Goal: Transaction & Acquisition: Purchase product/service

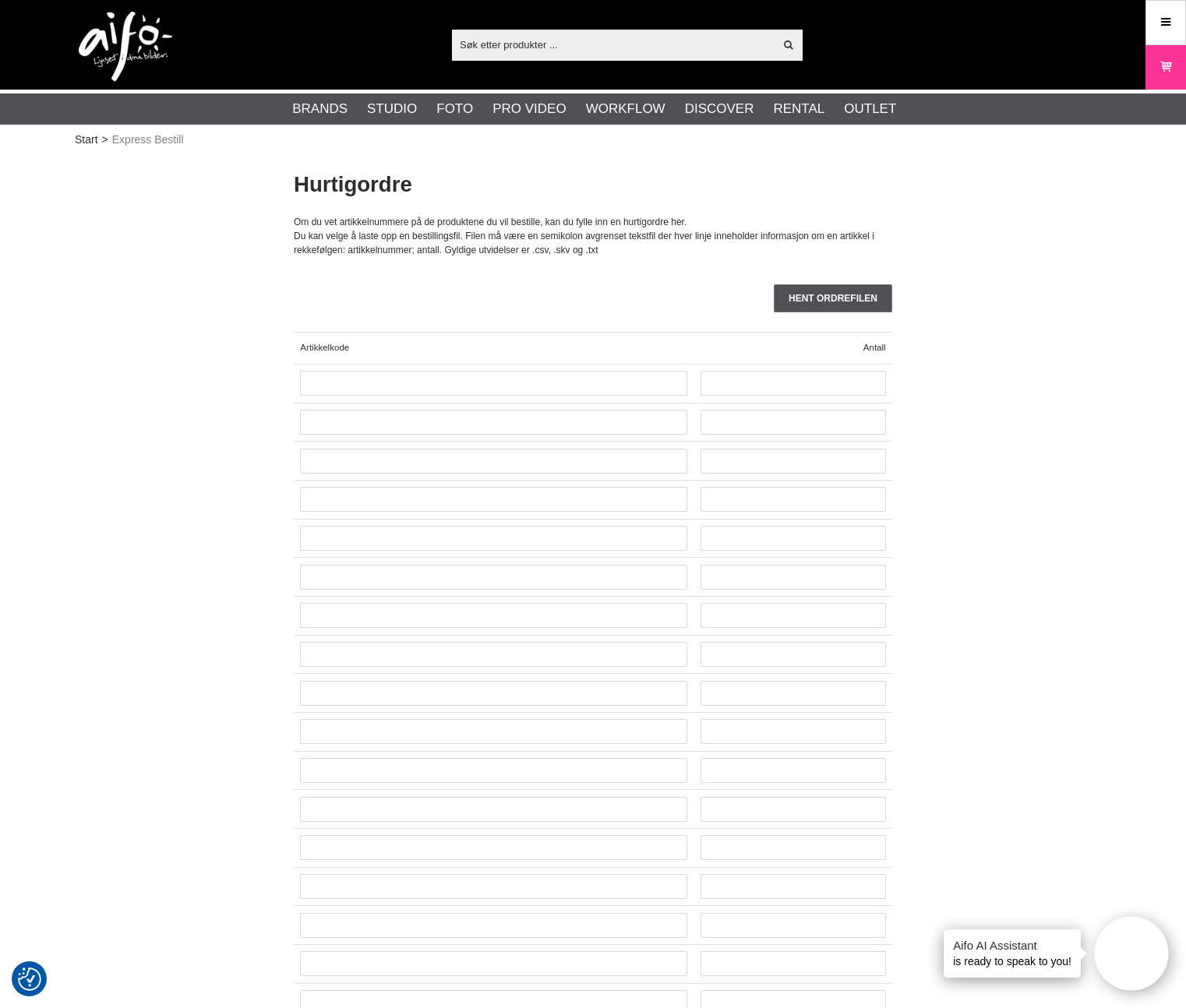
drag, startPoint x: 326, startPoint y: 213, endPoint x: 622, endPoint y: 246, distance: 297.8
click at [622, 246] on div "Hurtigordre Om du vet artikkelnummere på de produktene du vil bestille, kan du …" at bounding box center [593, 213] width 598 height 87
click at [622, 246] on div "Du kan velge å laste opp en bestillingsfil. Filen må være en semikolon avgrense…" at bounding box center [593, 243] width 598 height 28
click at [529, 377] on input "text" at bounding box center [493, 383] width 387 height 25
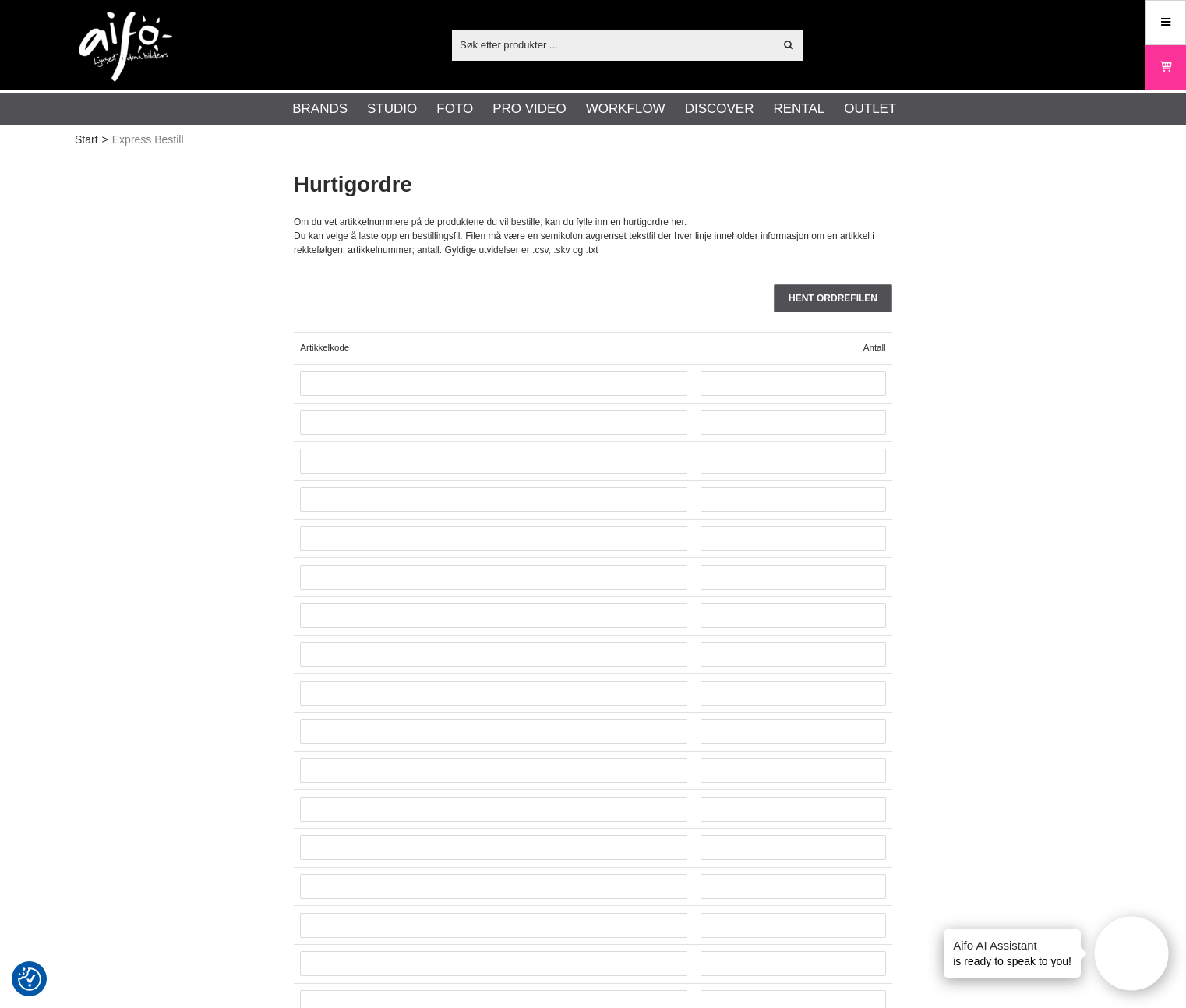
drag, startPoint x: 519, startPoint y: 243, endPoint x: 634, endPoint y: 256, distance: 115.7
click at [634, 256] on div "Du kan velge å laste opp en bestillingsfil. Filen må være en semikolon avgrense…" at bounding box center [593, 243] width 598 height 28
click at [1142, 29] on div "Vis alt Products Kategorier ut av products Ditt søk etter ga ingen treff. Prøv …" at bounding box center [593, 45] width 1186 height 90
click at [1148, 26] on link "Menu" at bounding box center [1165, 21] width 39 height 36
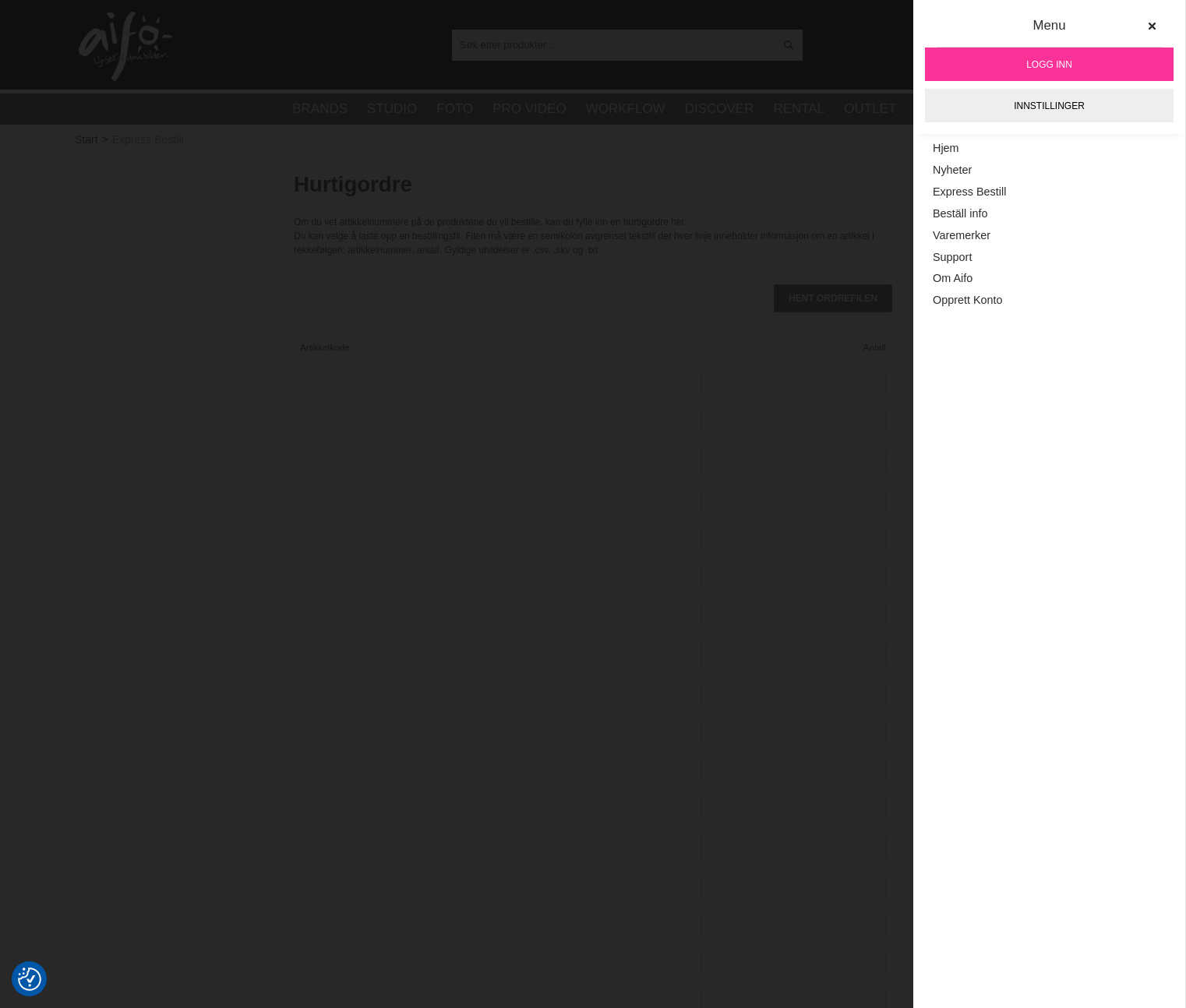
click at [1106, 66] on link "Logg inn" at bounding box center [1050, 64] width 249 height 34
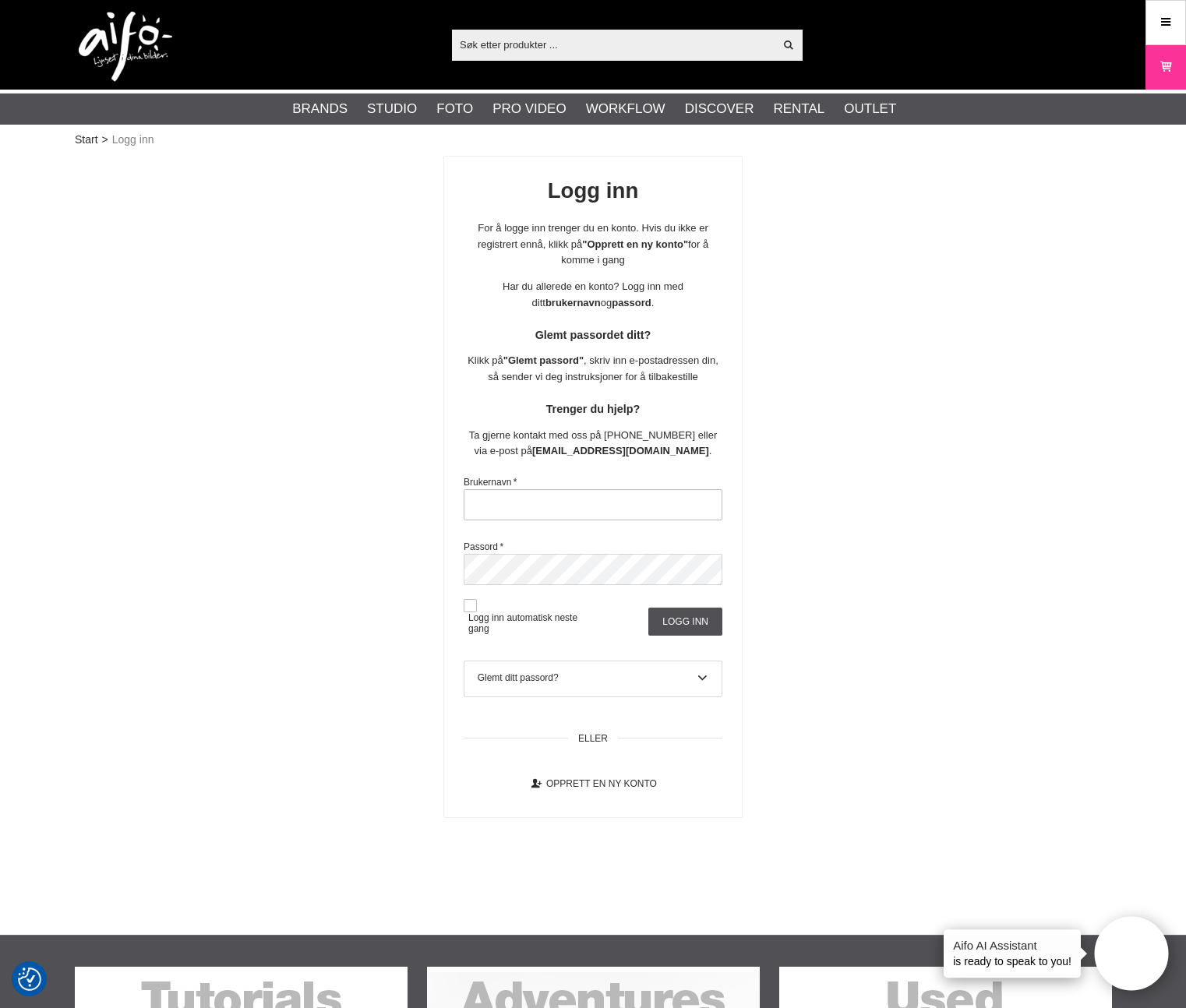
click at [554, 504] on input "text" at bounding box center [593, 504] width 259 height 31
paste input "[EMAIL_ADDRESS][DOMAIN_NAME]"
type input "[EMAIL_ADDRESS][DOMAIN_NAME]"
click at [480, 610] on span "Logg inn automatisk neste gang" at bounding box center [528, 616] width 129 height 35
click at [469, 607] on button at bounding box center [470, 605] width 13 height 13
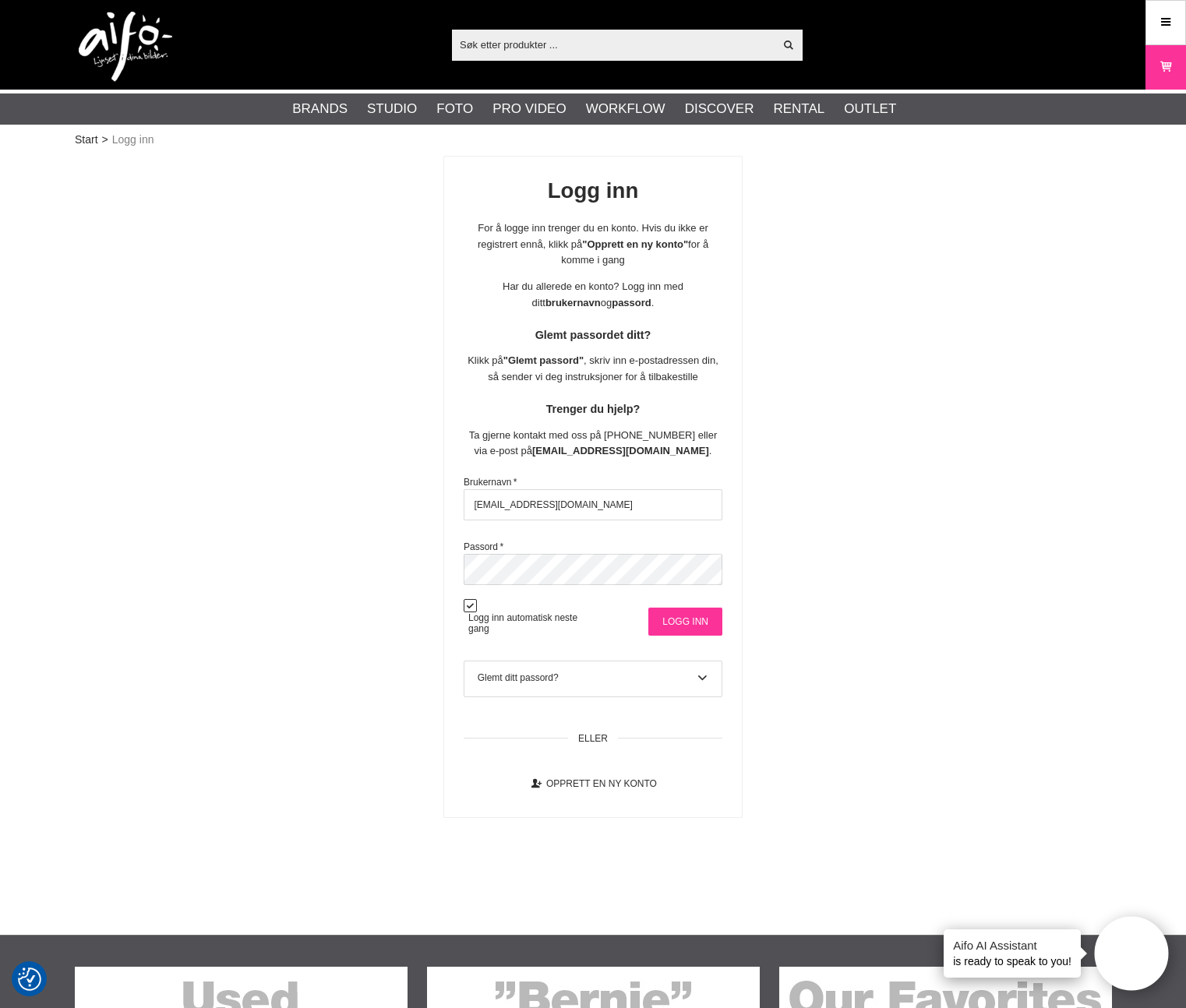
click at [686, 626] on input "Logg inn" at bounding box center [685, 621] width 74 height 28
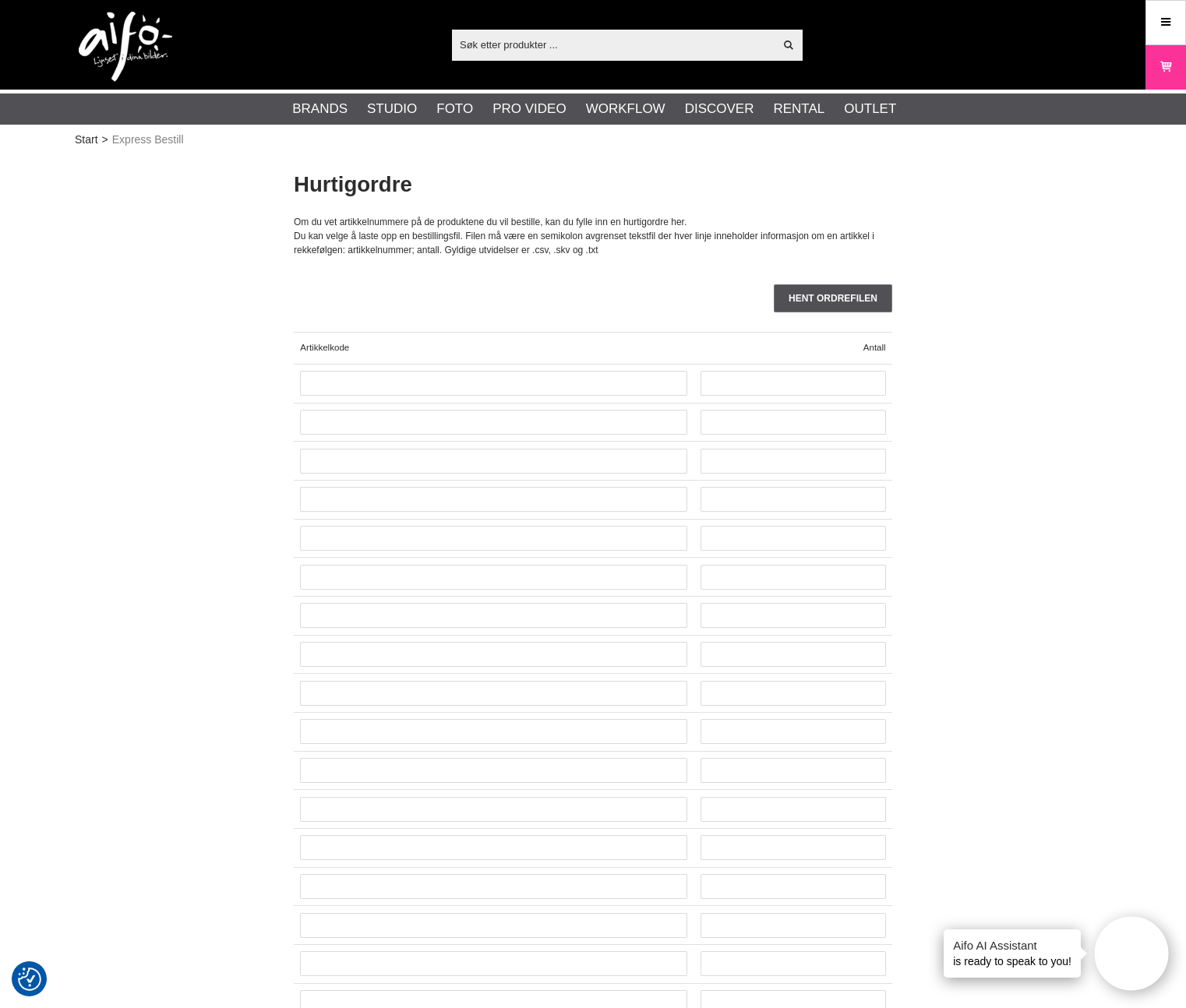
click at [723, 55] on input "text" at bounding box center [613, 44] width 322 height 23
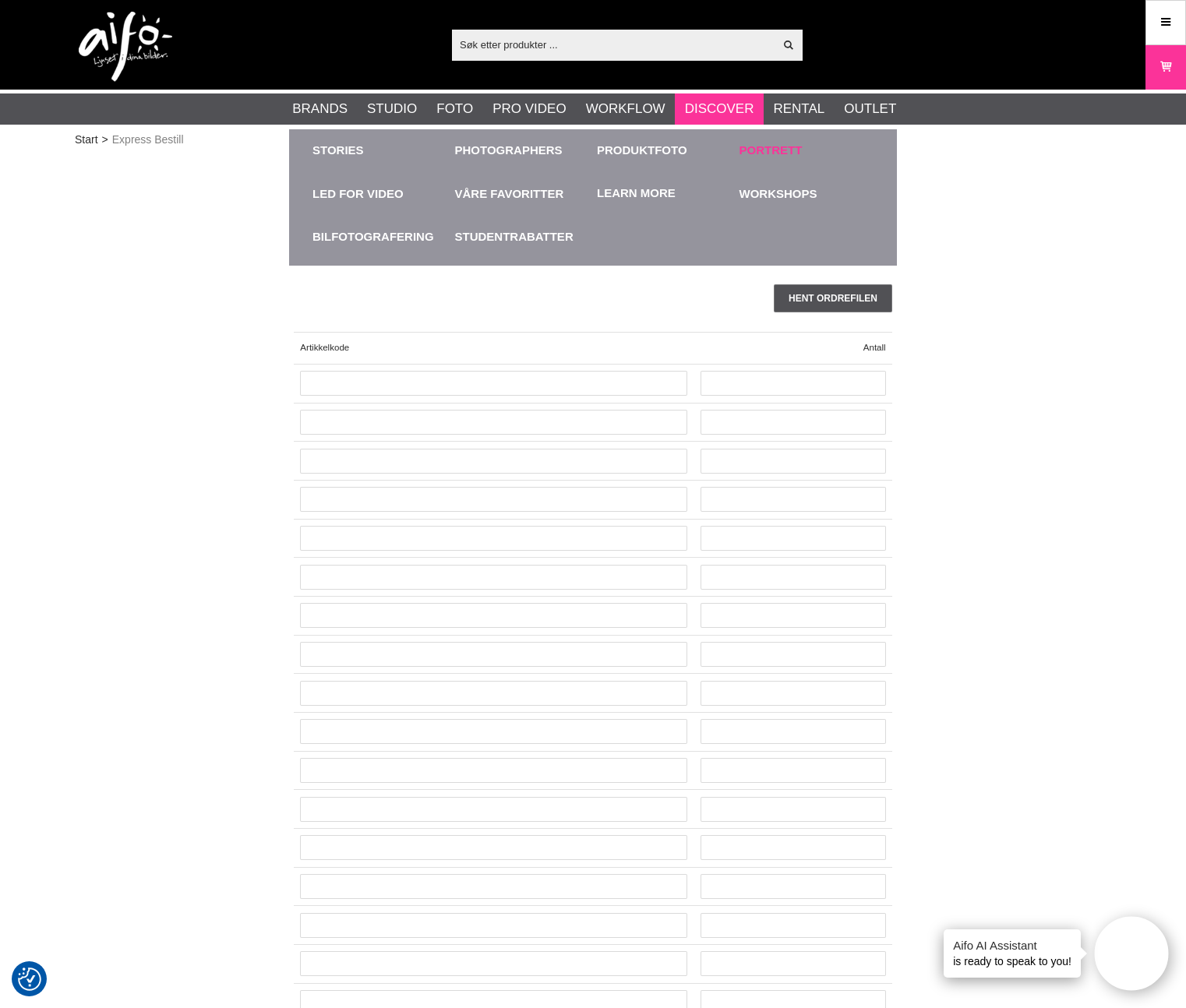
click at [759, 156] on link "Portrett" at bounding box center [771, 150] width 64 height 18
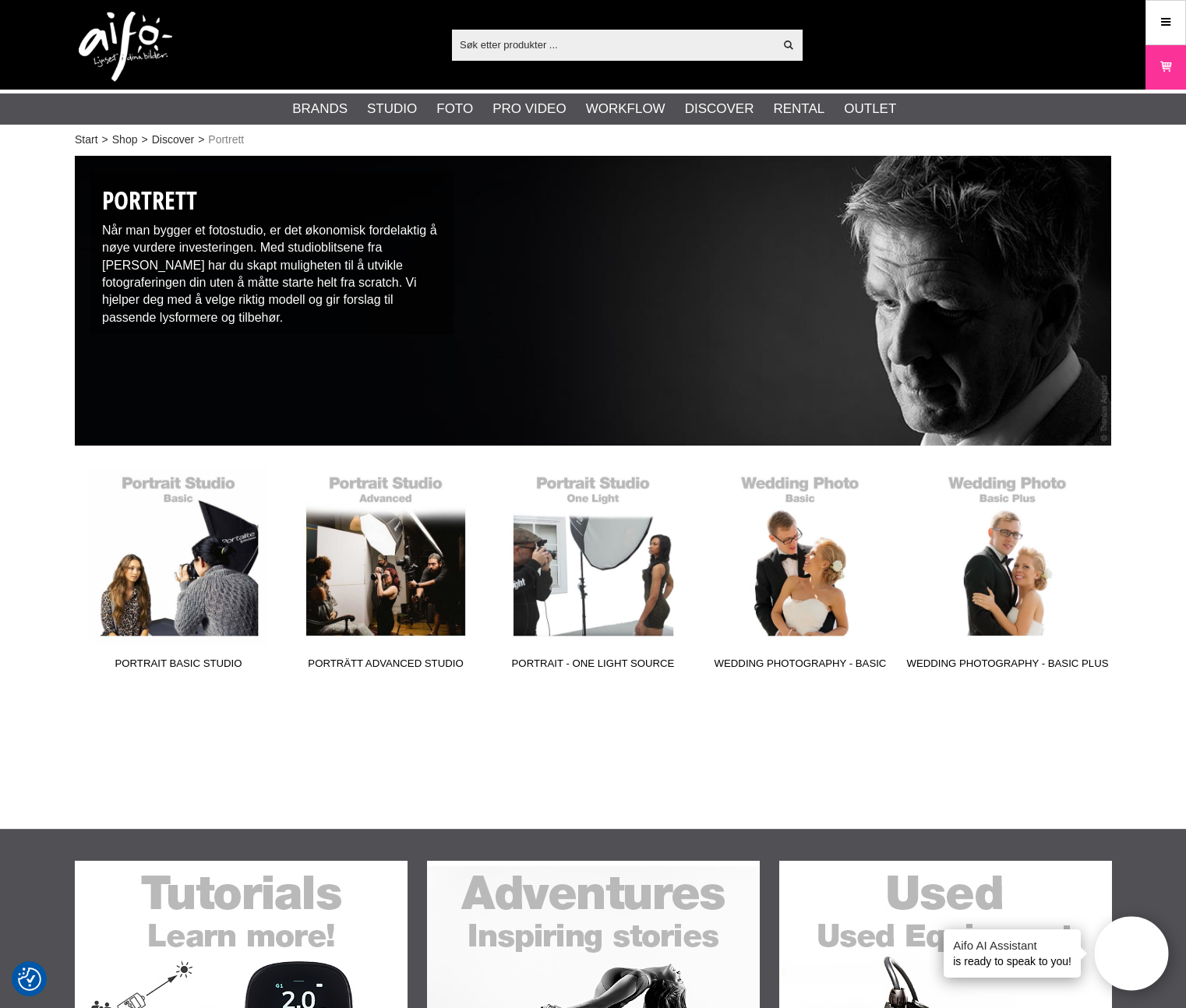
click at [103, 58] on img at bounding box center [125, 47] width 93 height 70
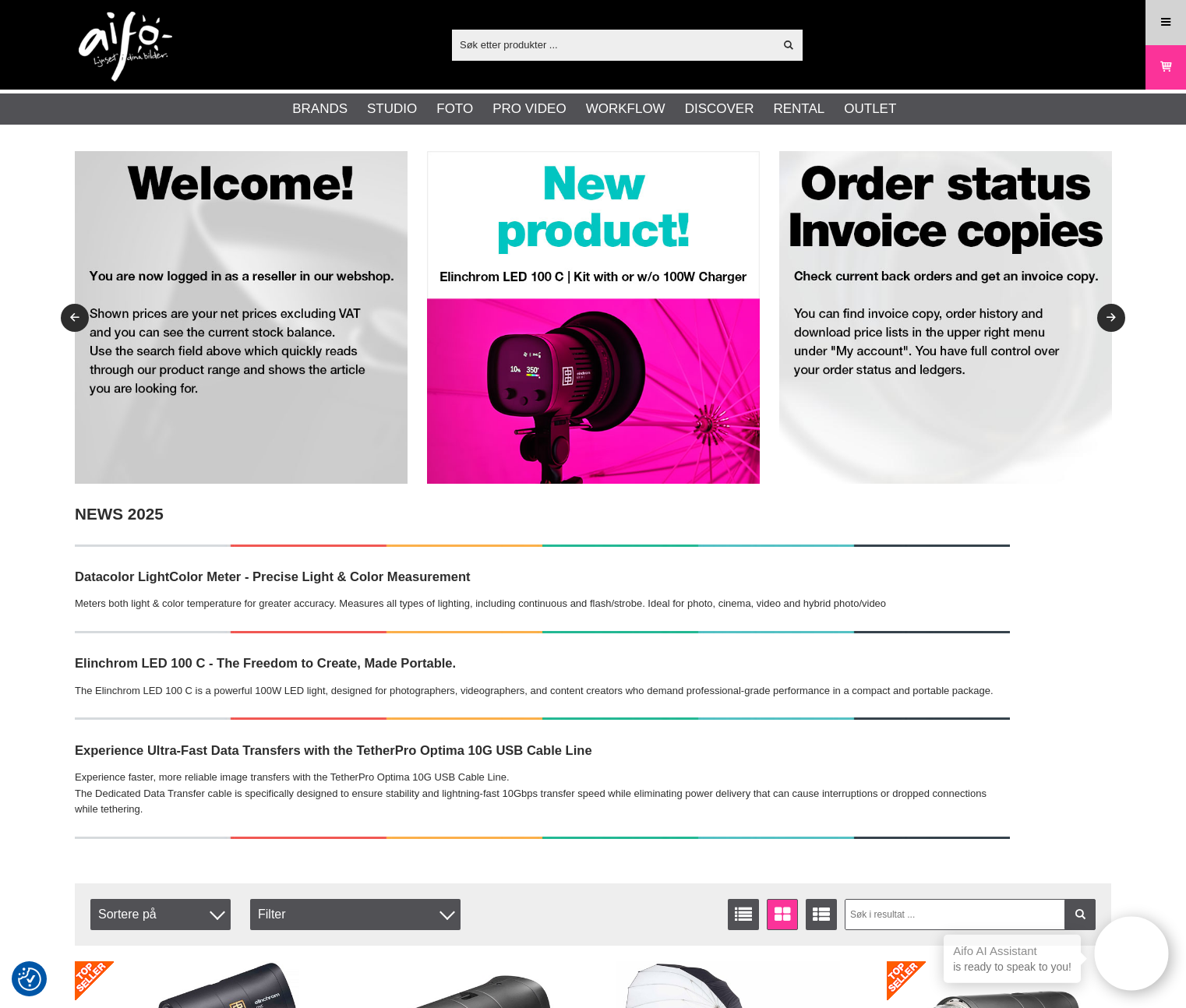
click at [1157, 29] on link "Menu" at bounding box center [1165, 21] width 39 height 36
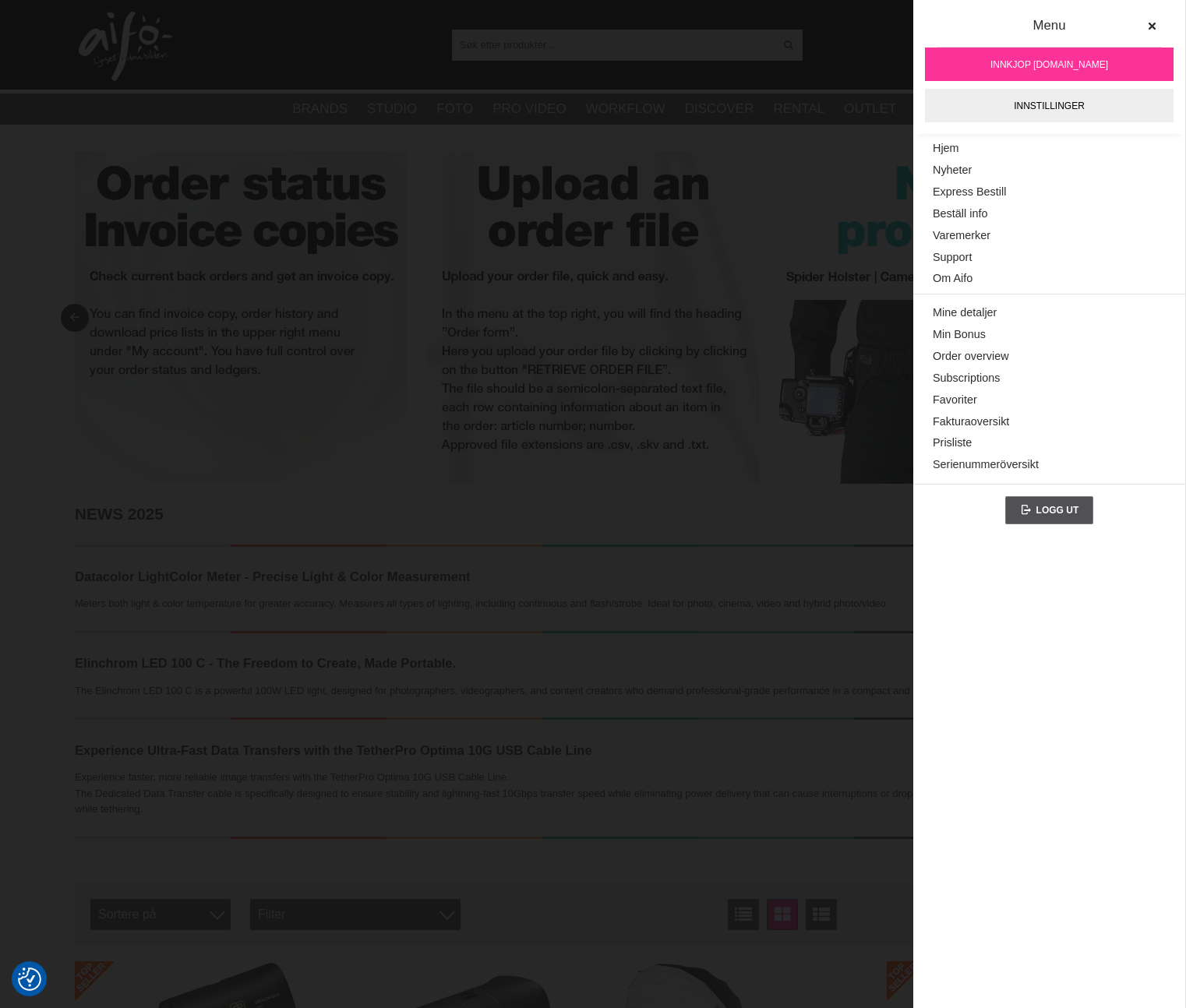
click at [1065, 64] on span "innkjop Foto.no" at bounding box center [1050, 64] width 118 height 14
click at [985, 184] on link "Express Bestill" at bounding box center [1049, 192] width 233 height 21
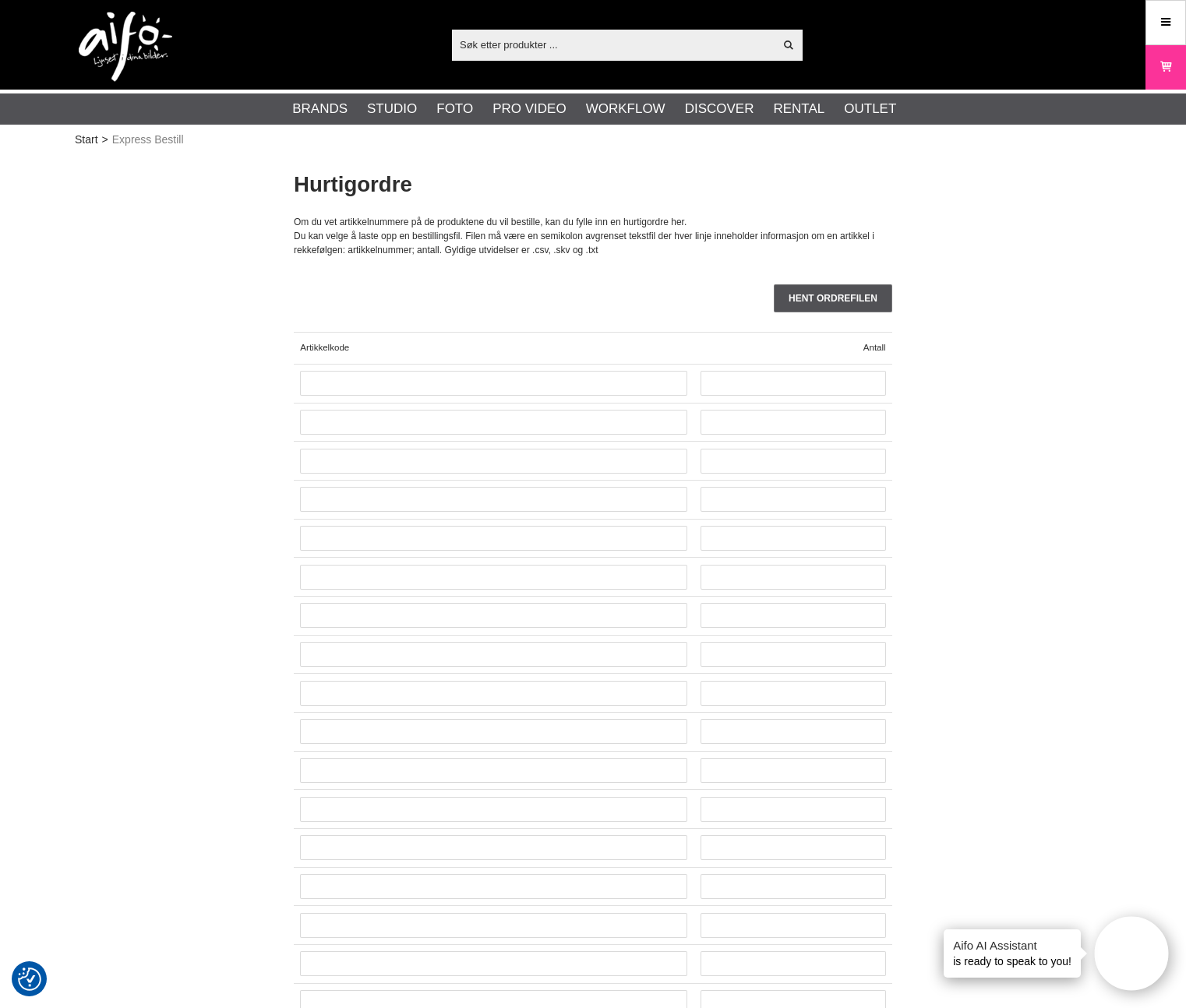
click at [671, 40] on input "text" at bounding box center [613, 44] width 322 height 23
paste input "MA-F808"
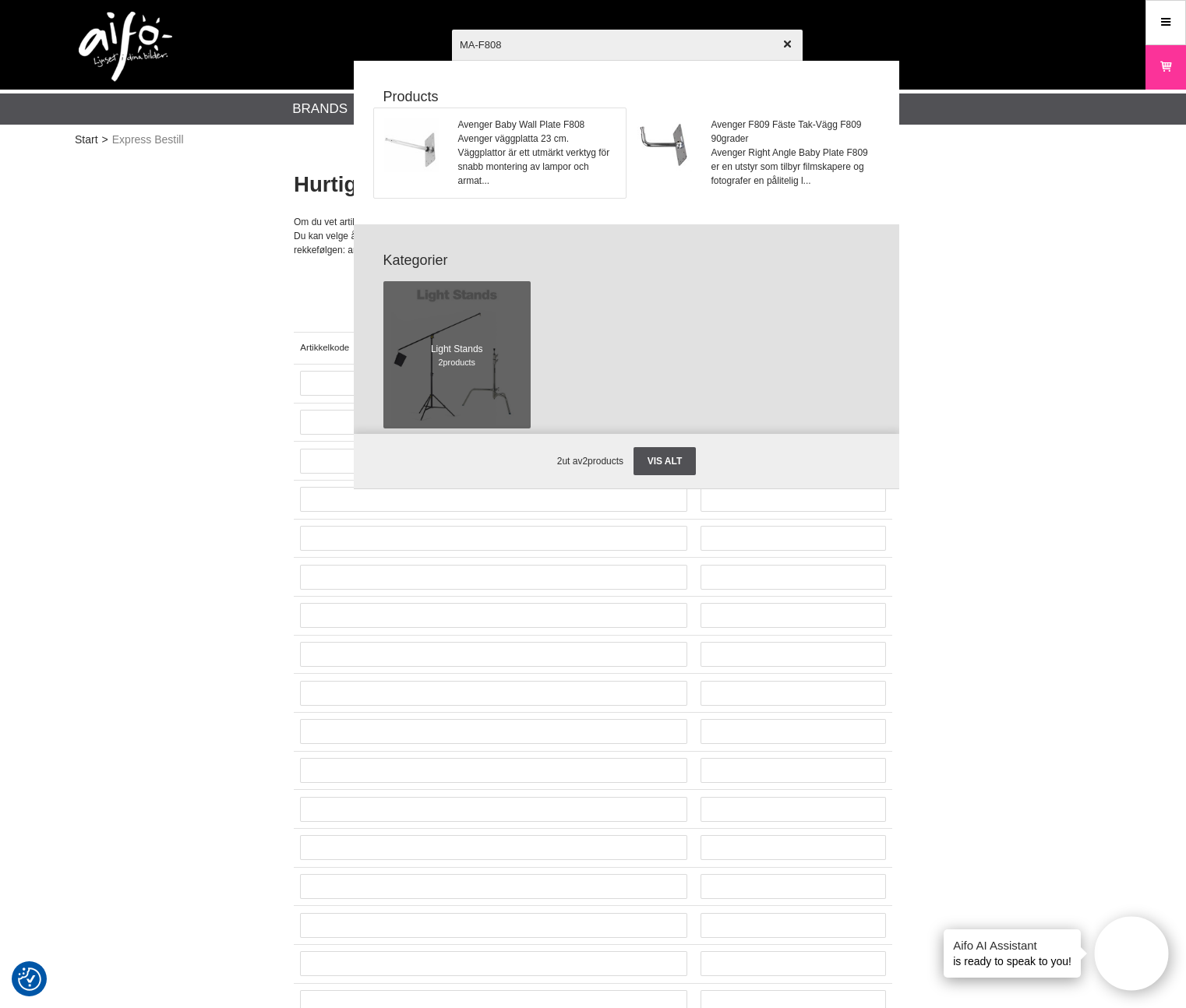
type input "MA-F808"
click at [501, 134] on span "Avenger väggplatta 23 cm. Väggplattor är ett utmärkt verktyg för snabb monterin…" at bounding box center [536, 160] width 158 height 56
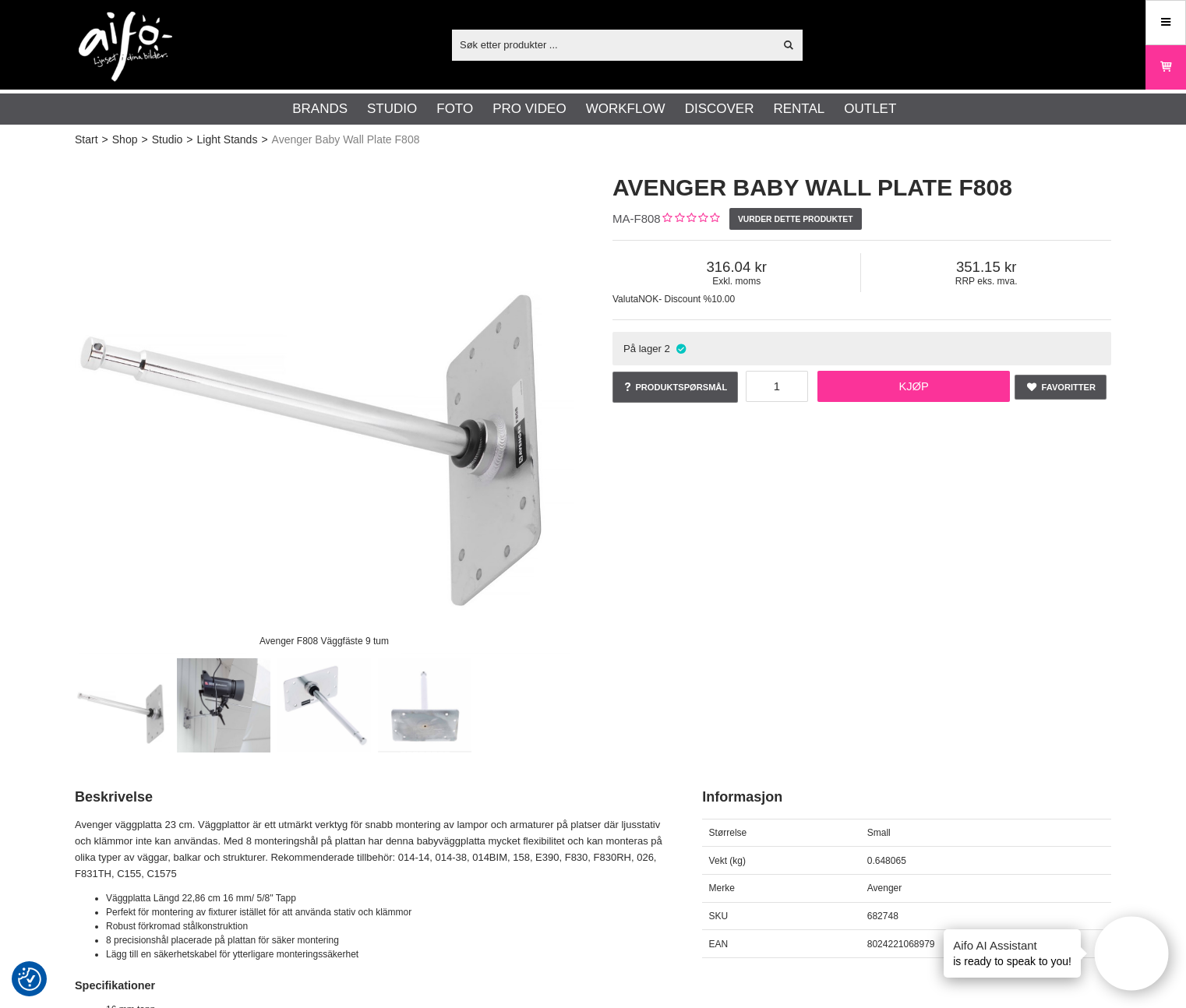
click at [873, 380] on link "Kjøp" at bounding box center [913, 386] width 192 height 31
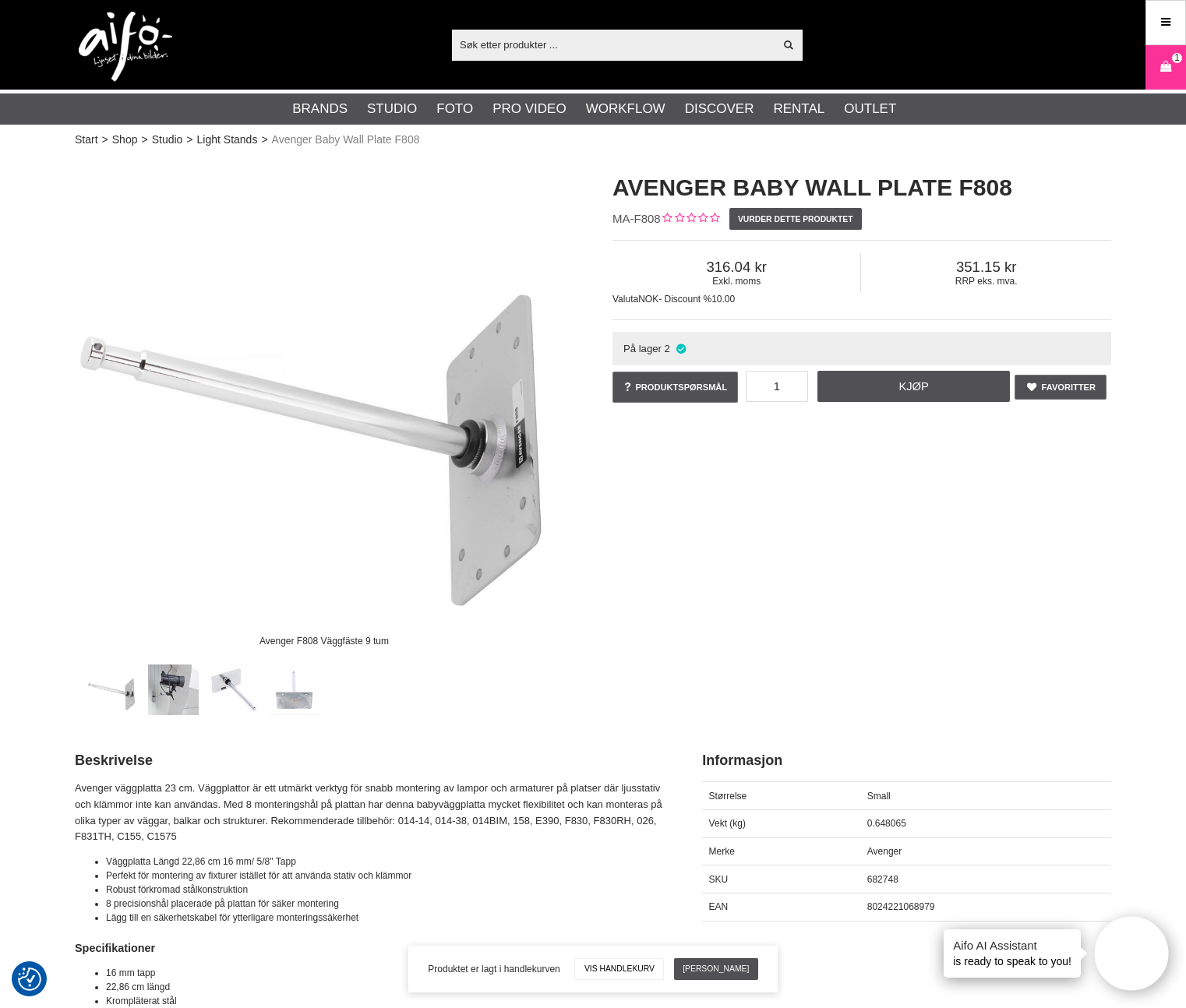
click at [575, 46] on input "text" at bounding box center [613, 44] width 322 height 23
paste input "BR-3426000"
type input "BR-3426000"
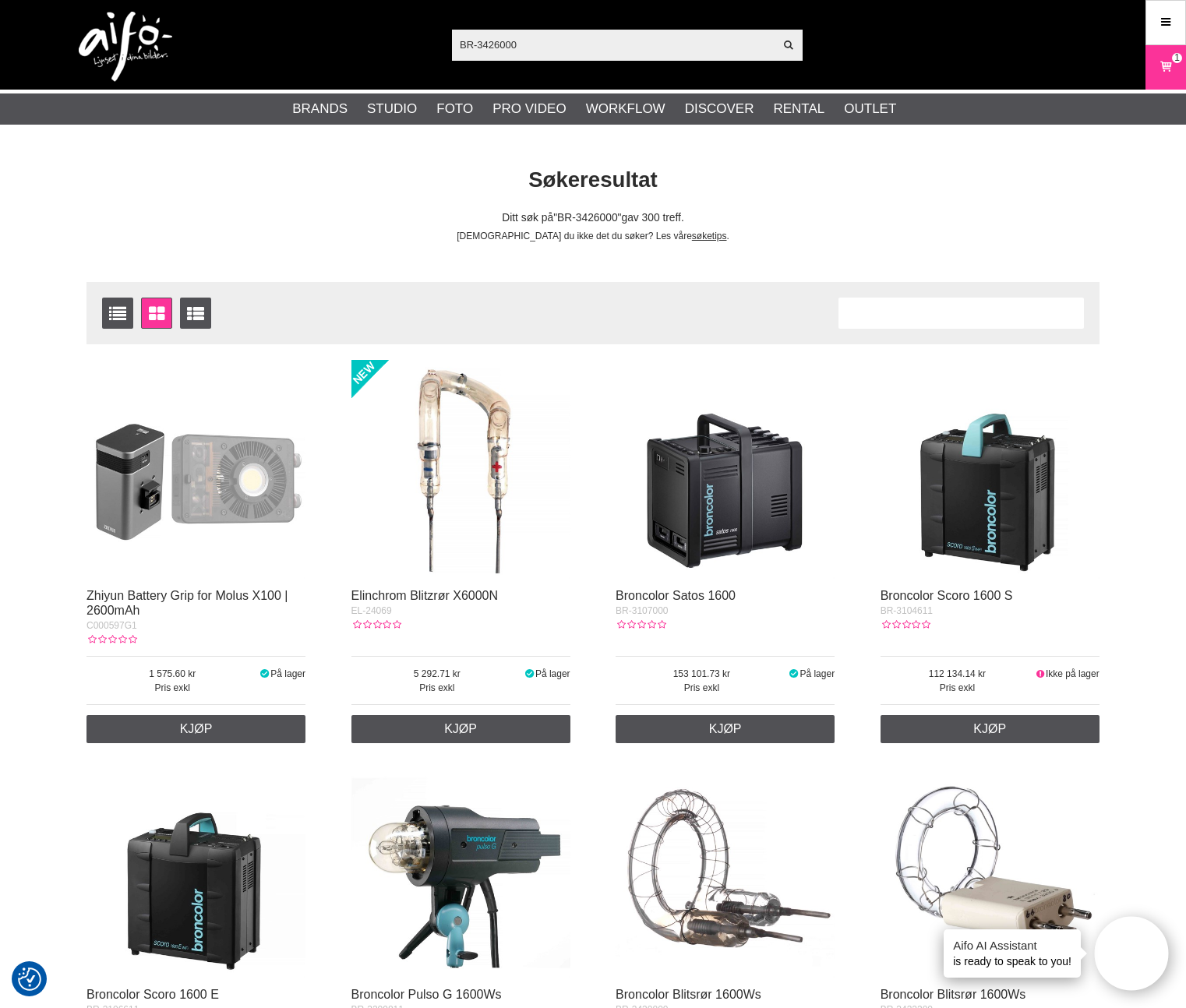
click at [555, 41] on input "BR-3426000" at bounding box center [613, 44] width 322 height 23
click at [607, 33] on input "BR-3426000" at bounding box center [613, 44] width 322 height 23
paste input "34.112."
type input "34.112.00"
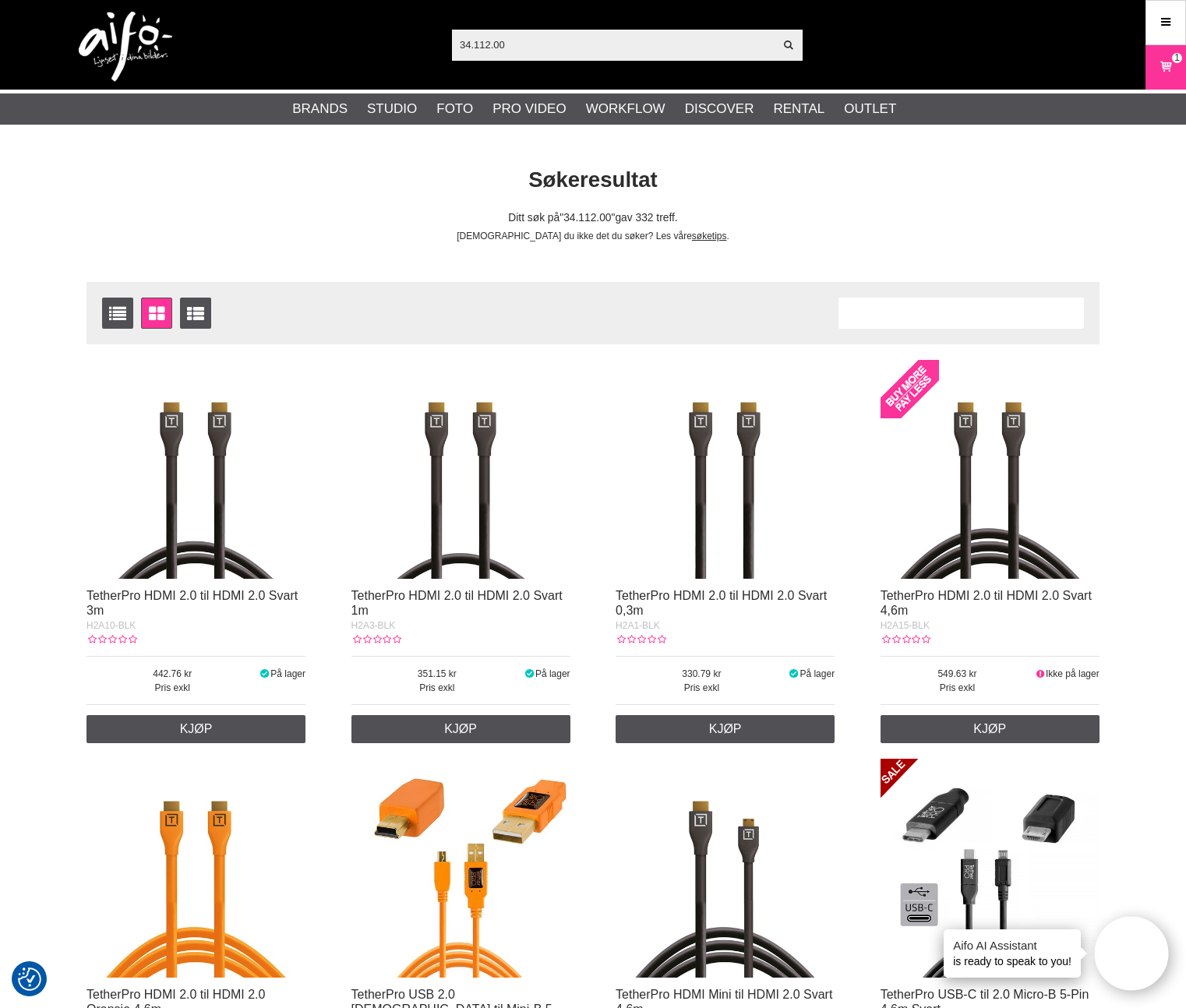
click at [573, 48] on input "34.112.00" at bounding box center [613, 44] width 322 height 23
paste input "CO-018"
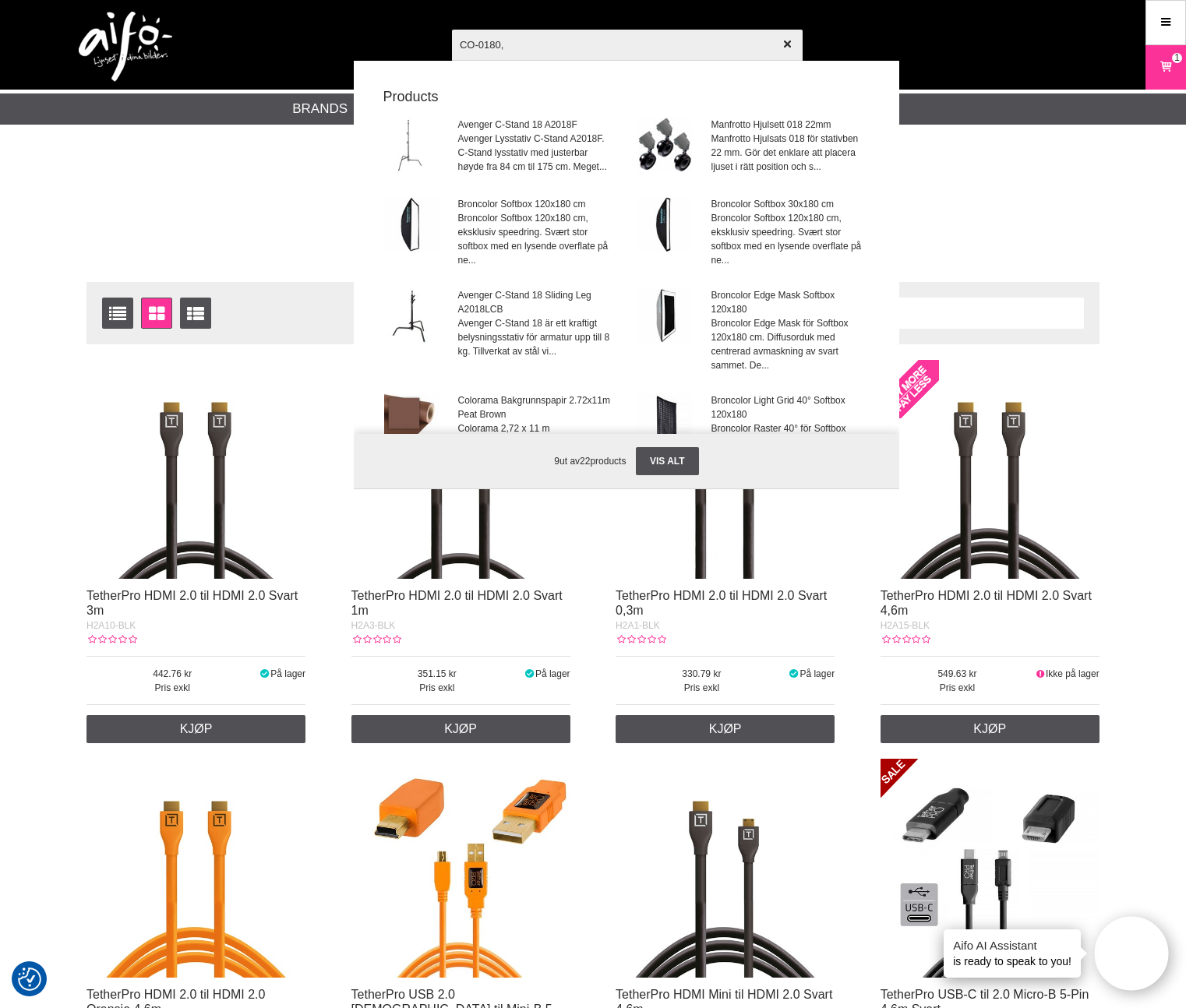
paste input "text"
type input "CO-0180"
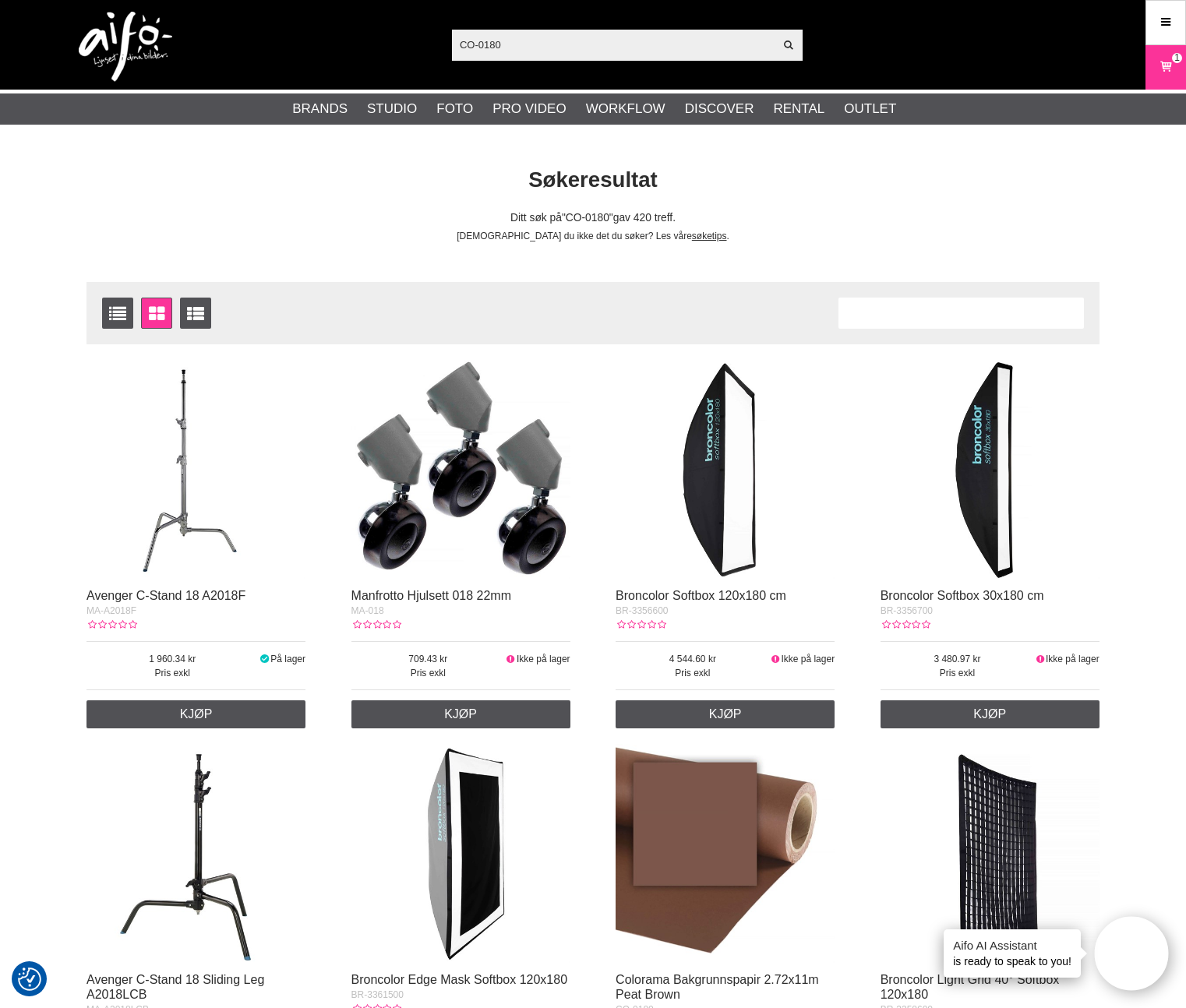
scroll to position [192, 0]
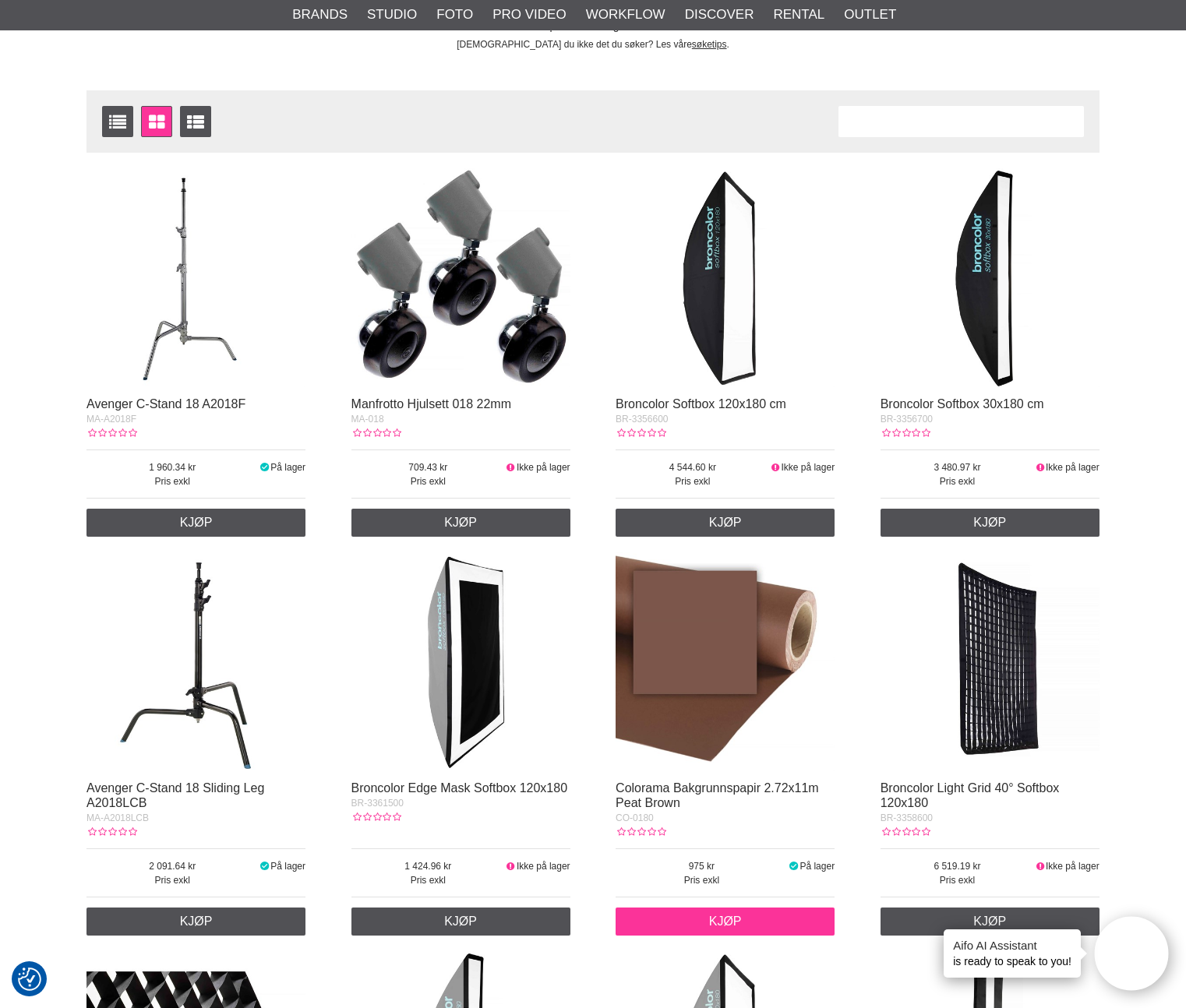
click at [711, 922] on link "Kjøp" at bounding box center [725, 921] width 219 height 28
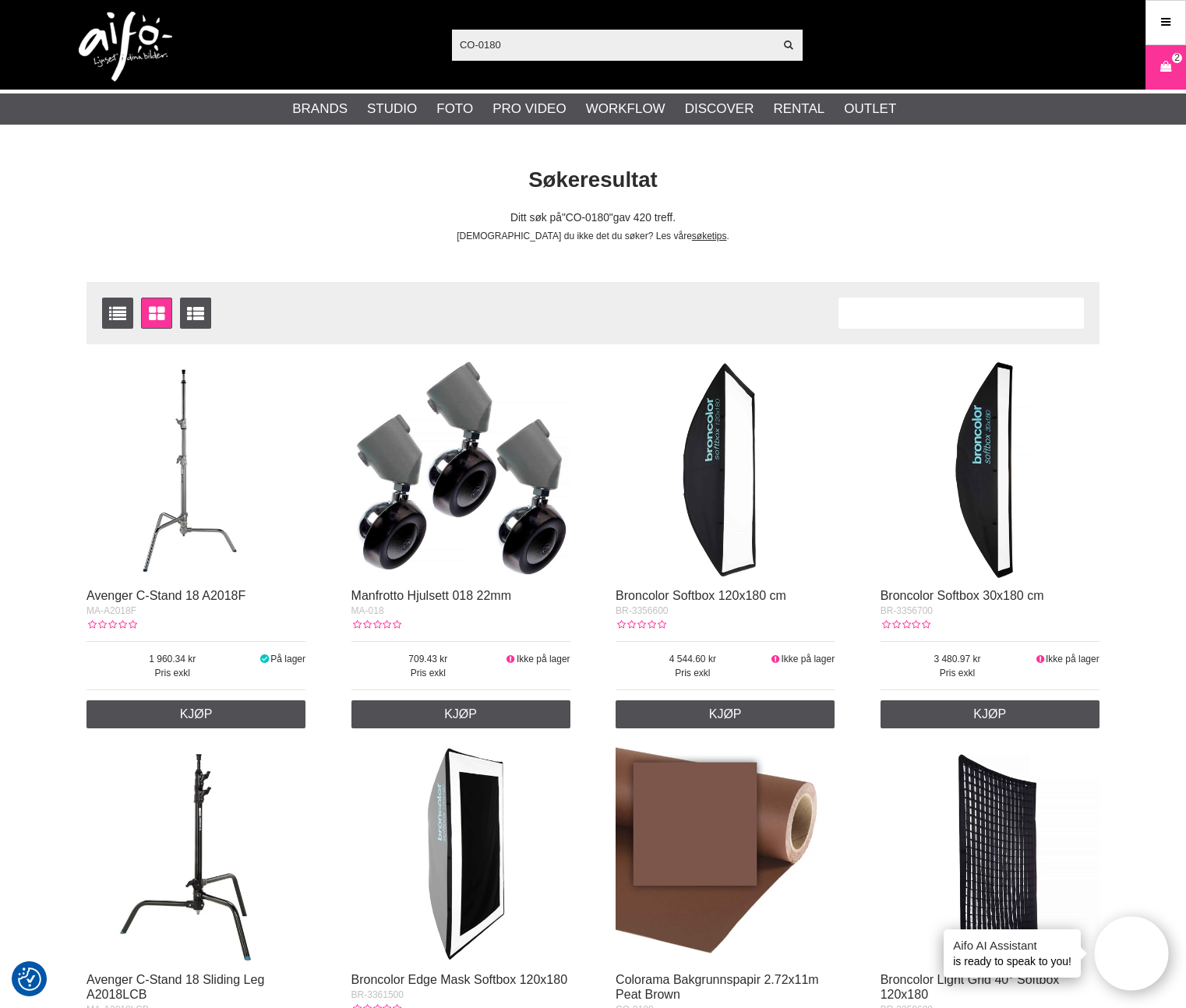
click at [602, 63] on div "CO-0180 Vis alt Products Kategorier ut av products Ditt søk etter ga ingen tref…" at bounding box center [593, 45] width 1060 height 90
click at [602, 56] on input "CO-0180" at bounding box center [613, 44] width 322 height 23
paste input "LA-67GW"
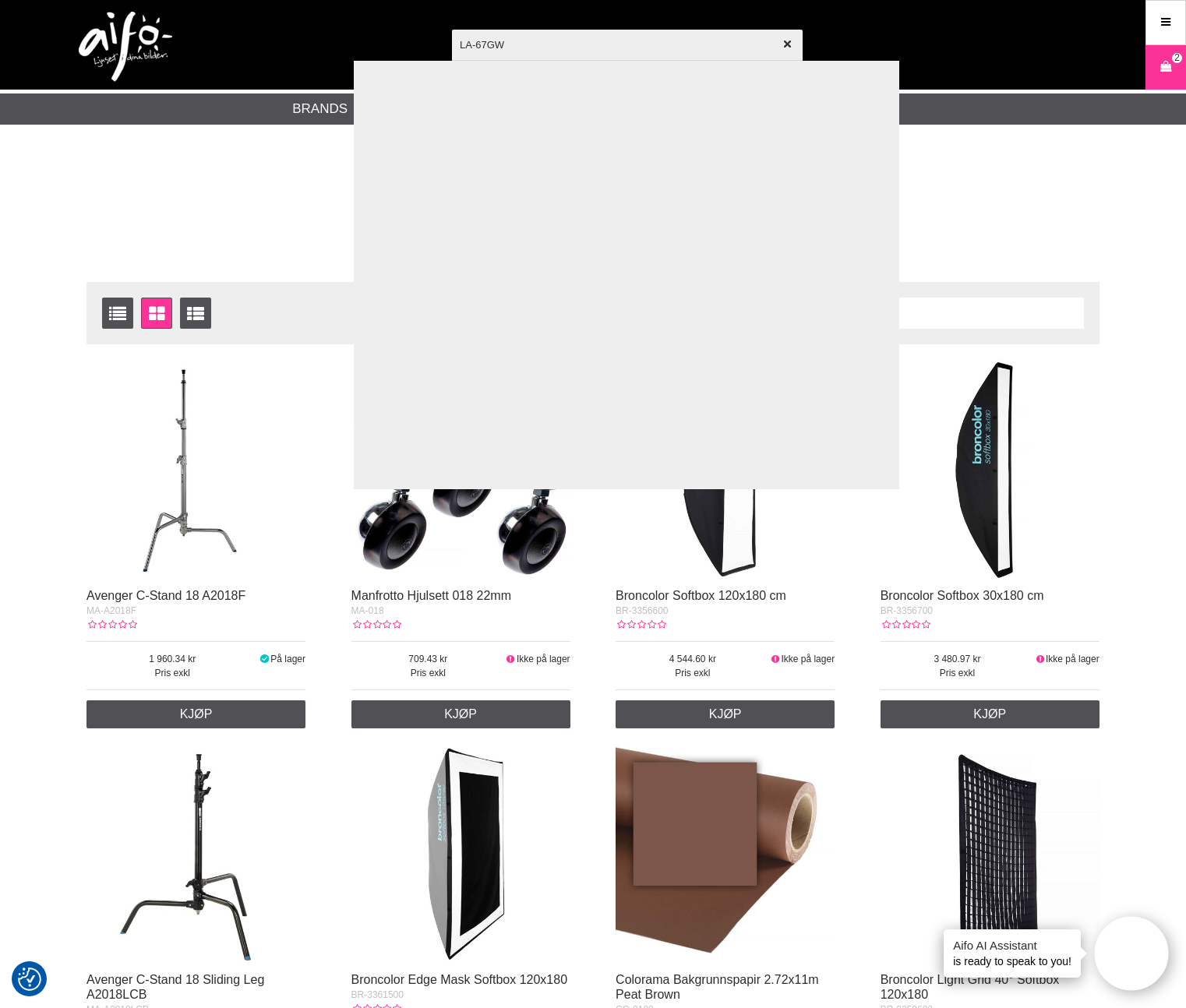
type input "LA-67GW,"
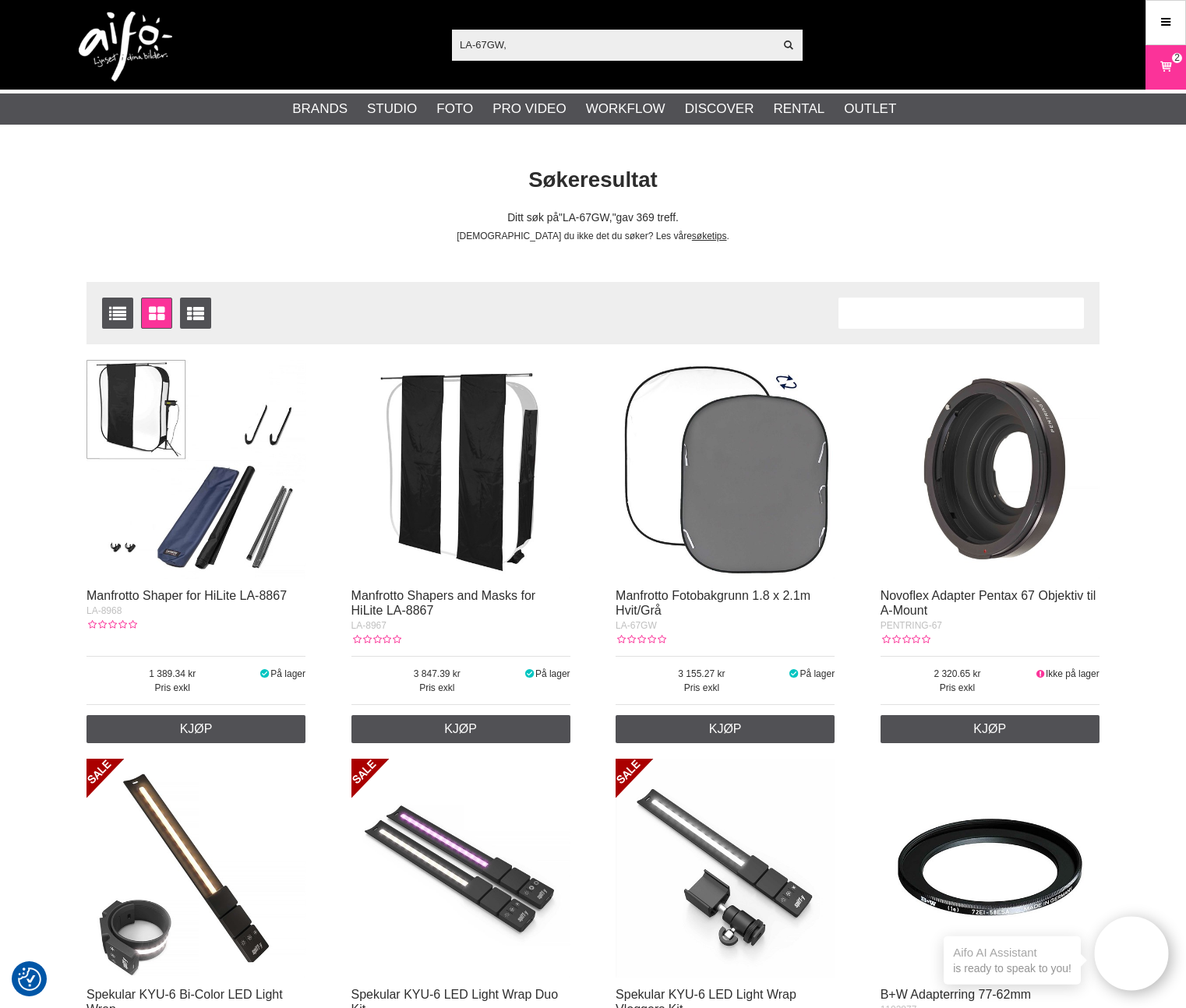
click at [599, 50] on input "LA-67GW," at bounding box center [613, 44] width 322 height 23
paste input "text"
type input "LA-67GW"
click at [729, 720] on link "Kjøp" at bounding box center [725, 729] width 219 height 28
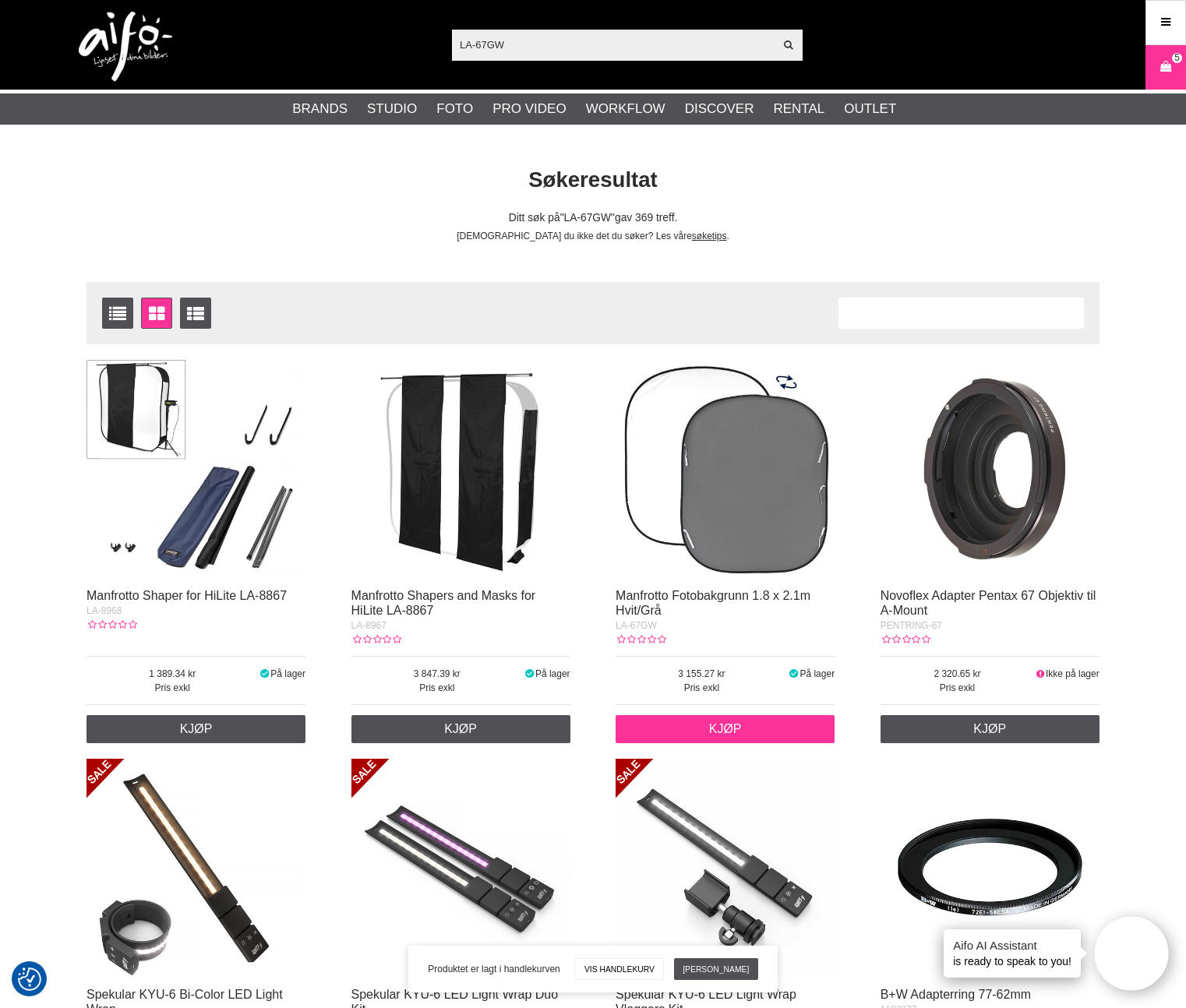
click at [729, 724] on link "Kjøp" at bounding box center [725, 729] width 219 height 28
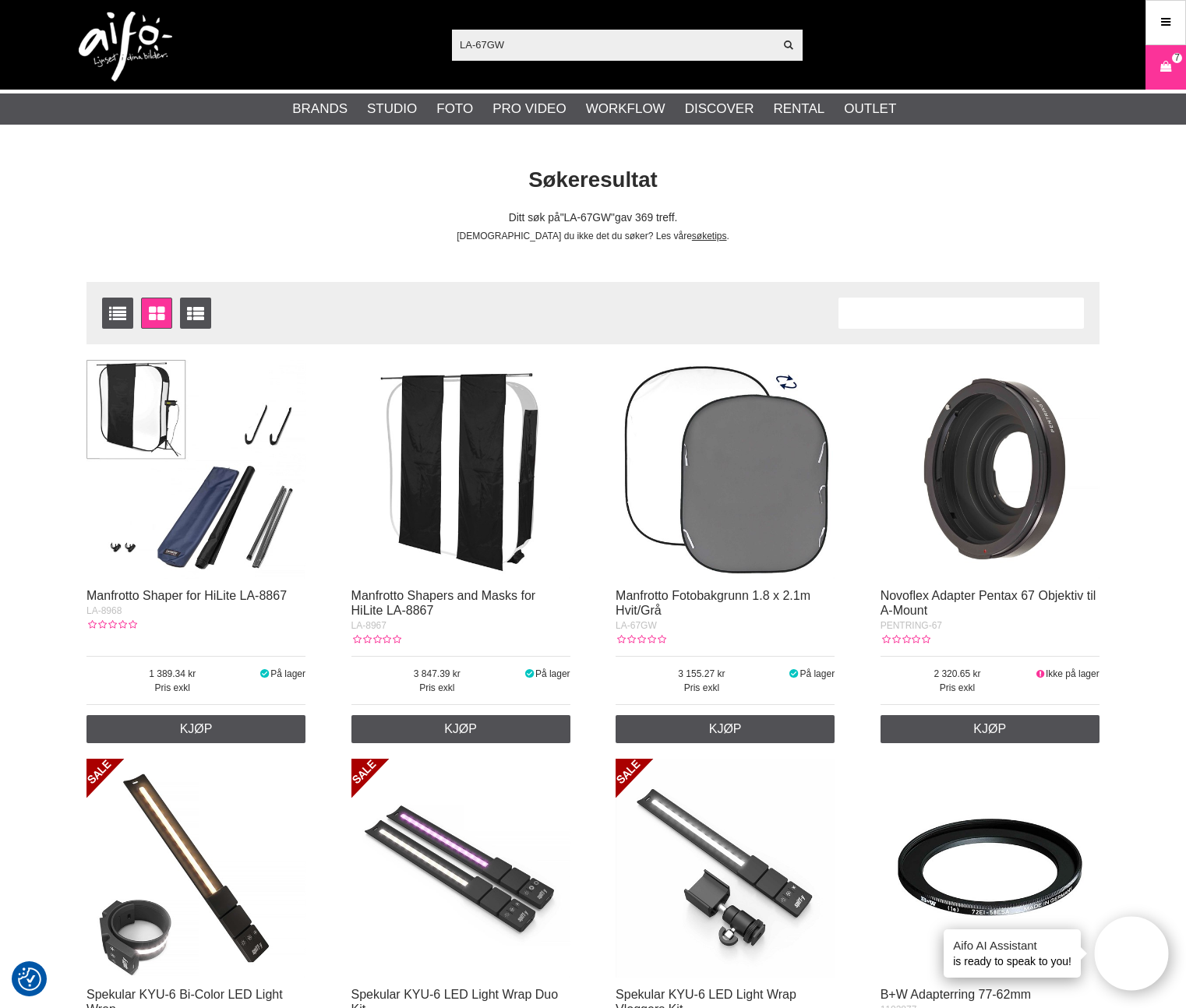
click at [548, 42] on input "LA-67GW" at bounding box center [613, 44] width 322 height 23
paste input "8444"
type input "LA-8444"
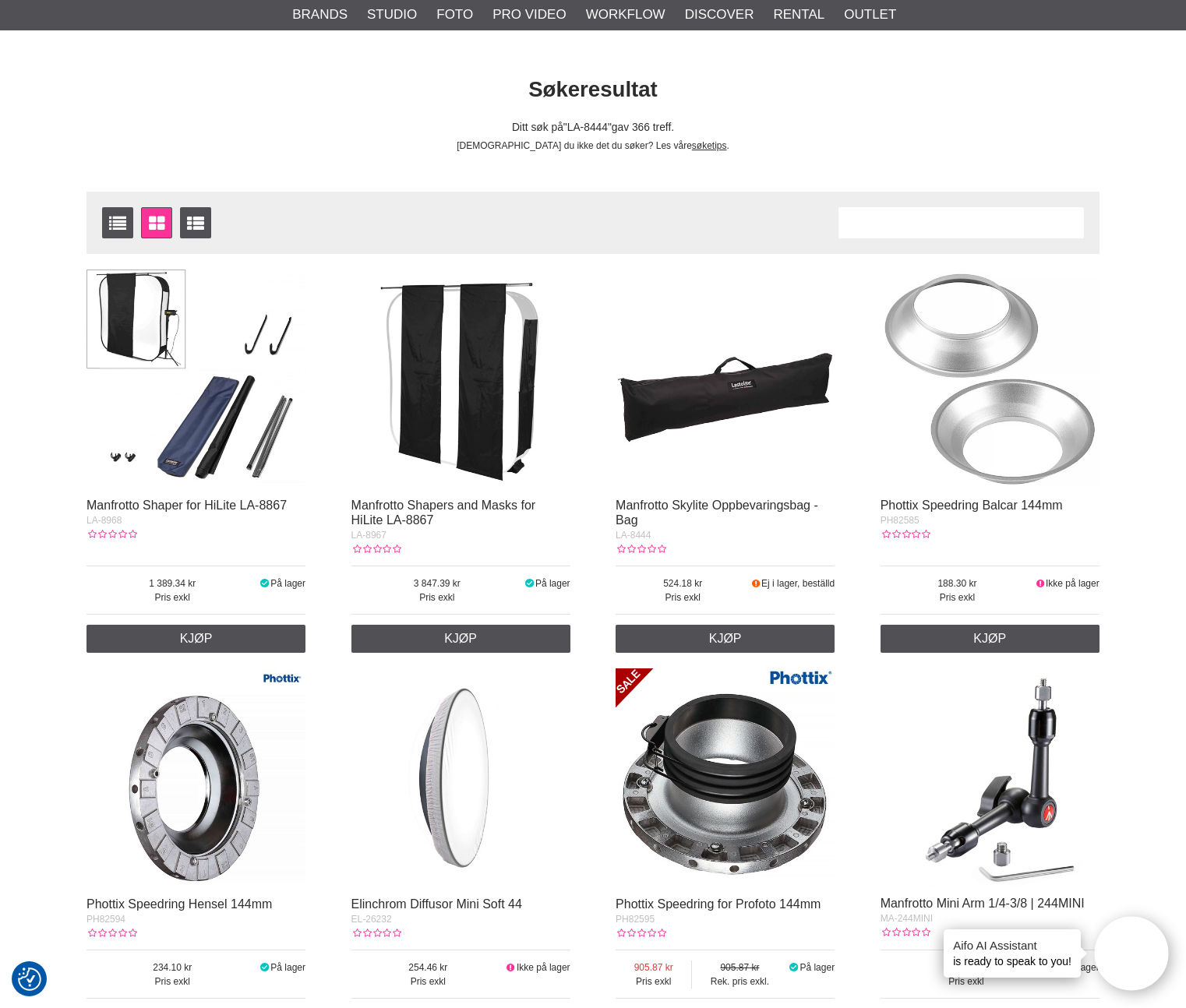
scroll to position [101, 0]
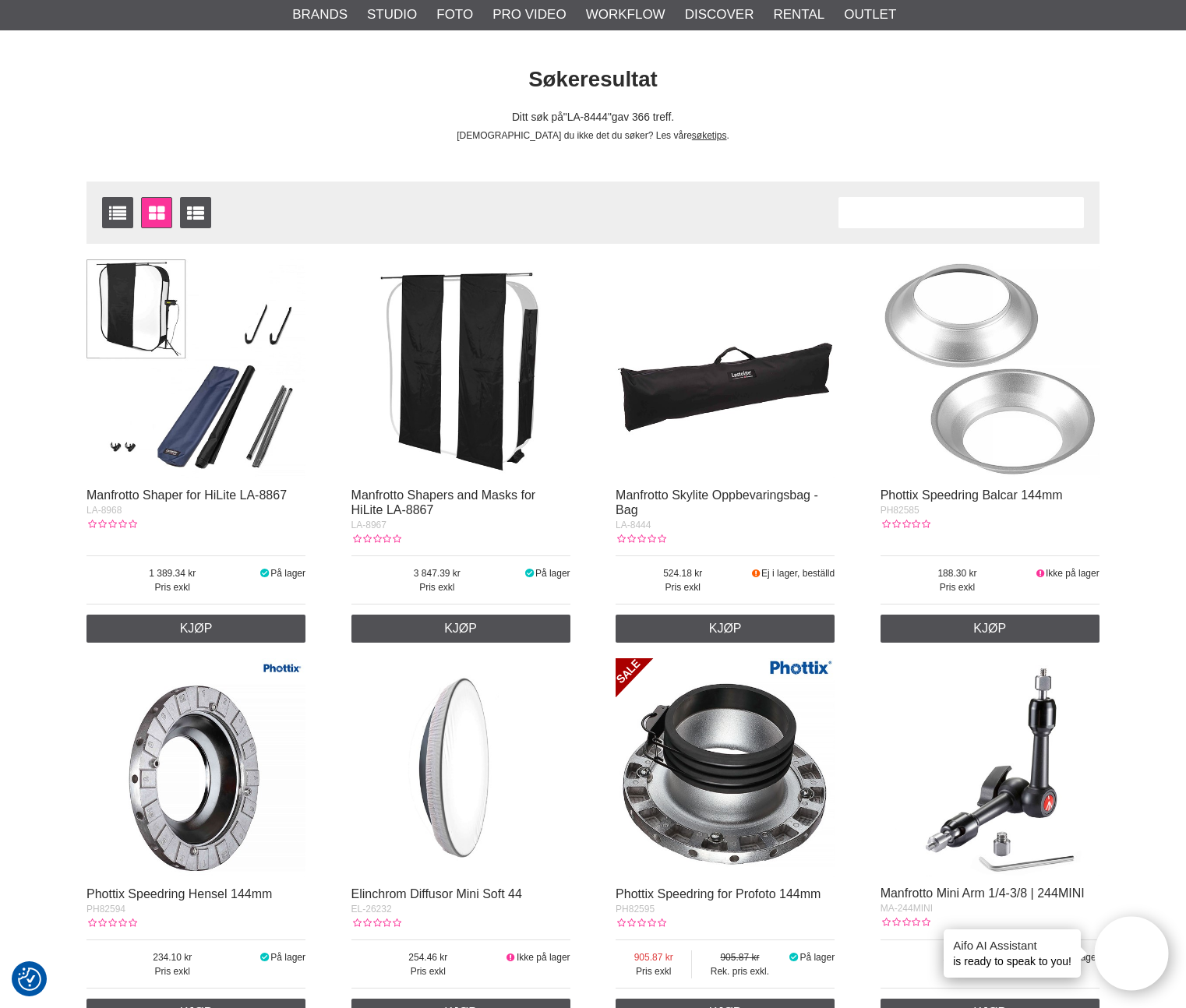
click at [743, 405] on img at bounding box center [725, 369] width 219 height 219
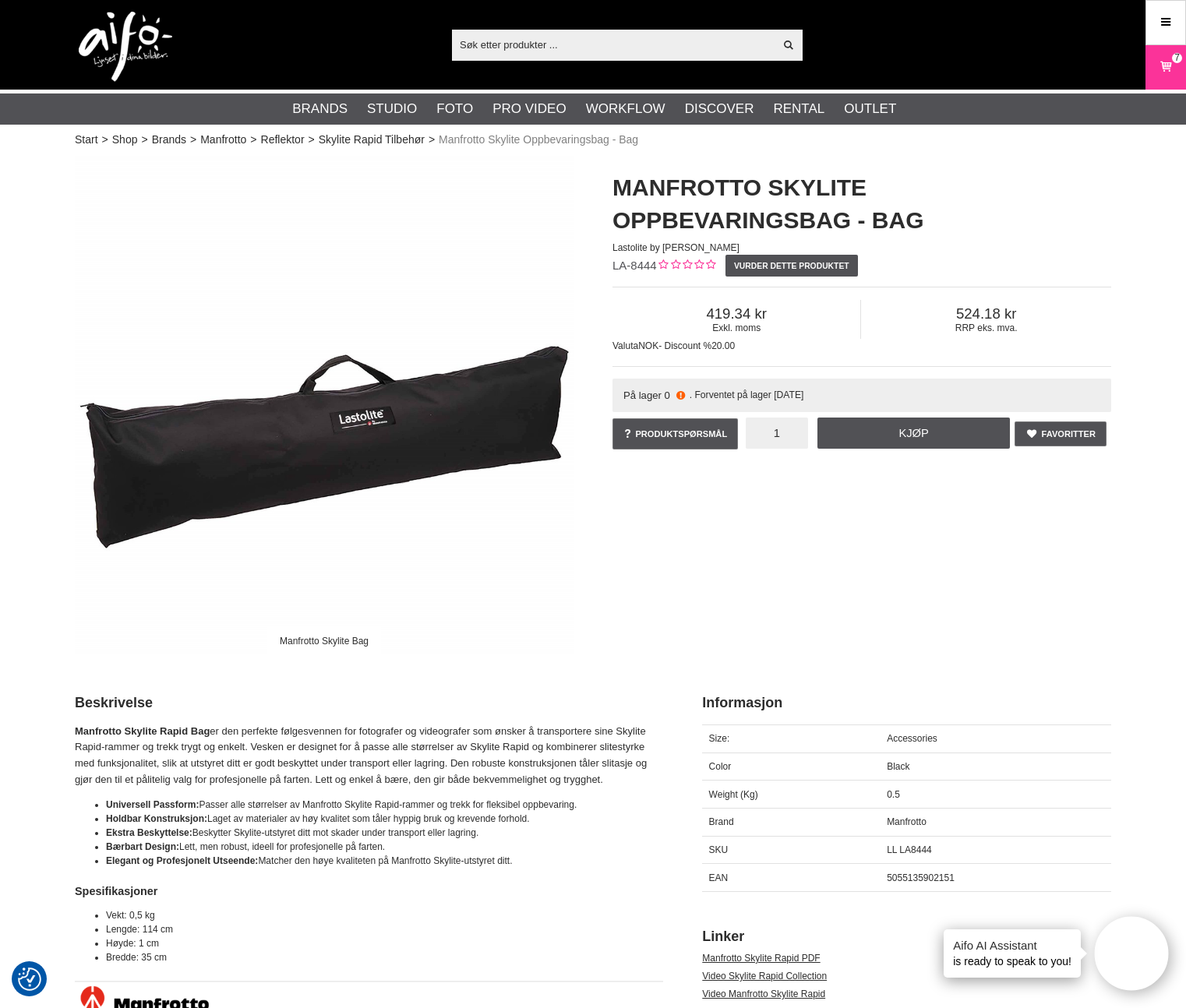
click at [788, 428] on input "1" at bounding box center [777, 433] width 63 height 31
type input "6"
click at [839, 437] on link "Kjøp" at bounding box center [913, 433] width 192 height 31
click at [1169, 65] on icon at bounding box center [1165, 67] width 16 height 17
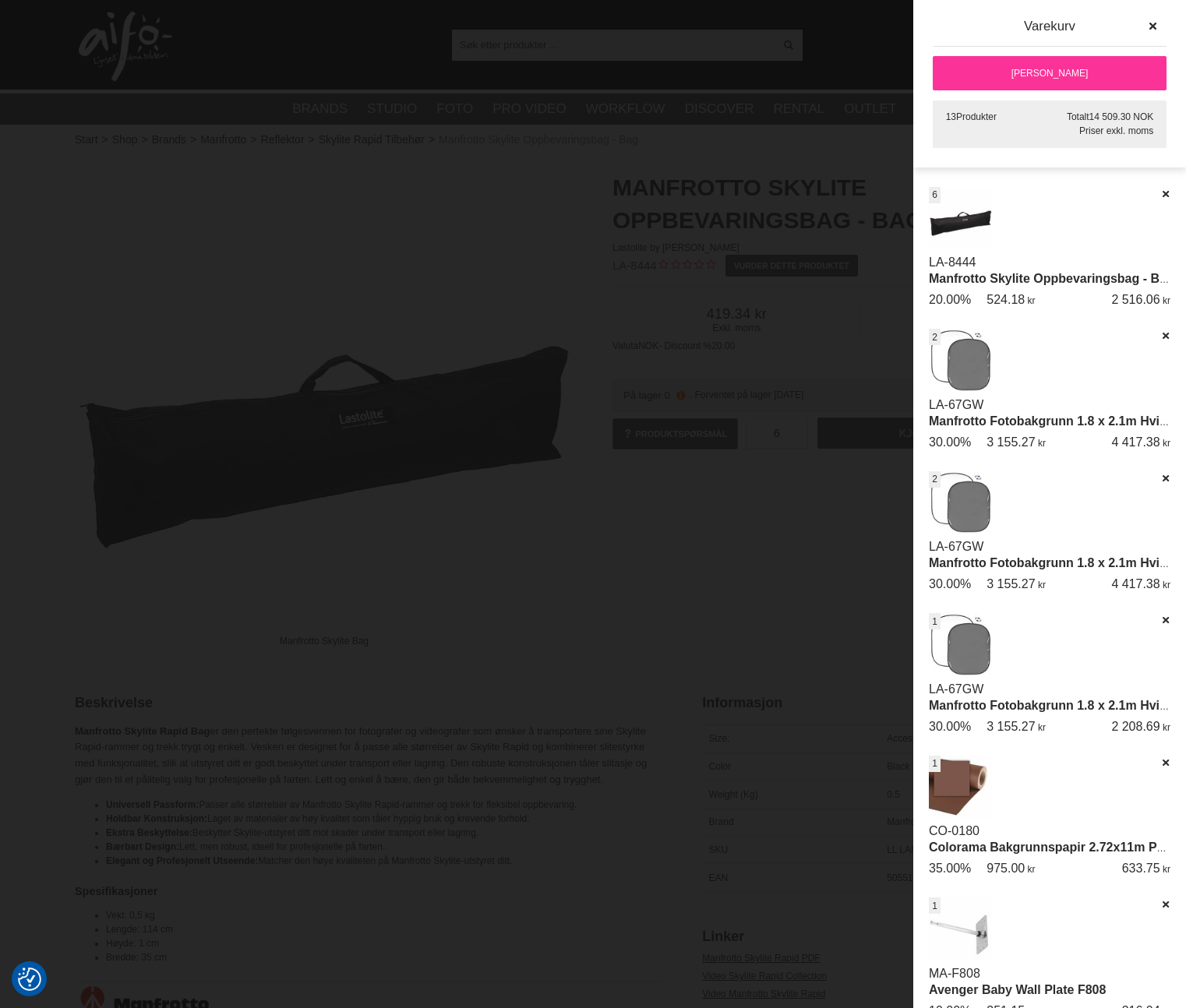
click at [1015, 63] on link "[PERSON_NAME]" at bounding box center [1050, 73] width 234 height 35
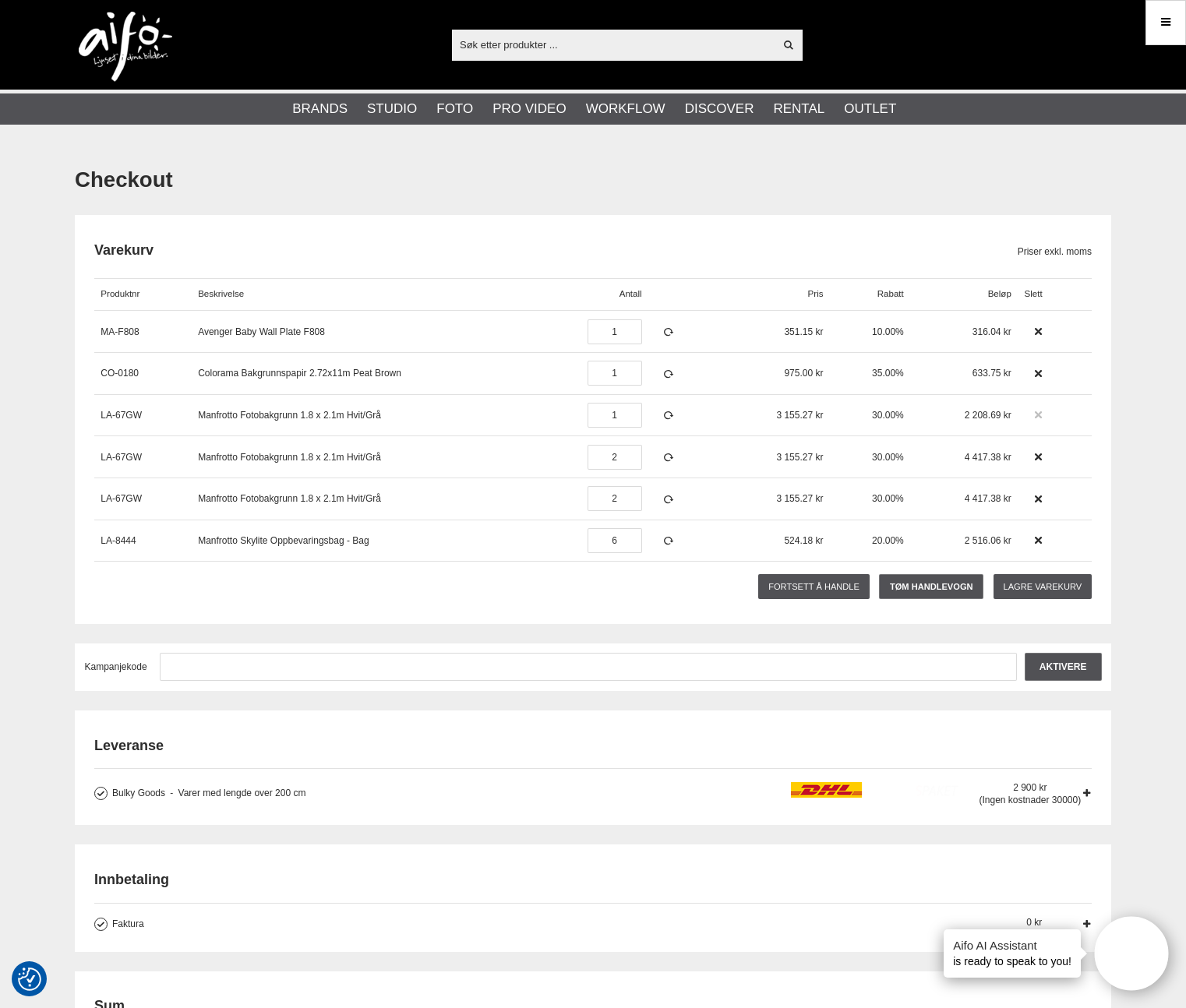
click at [1043, 414] on icon at bounding box center [1038, 416] width 11 height 11
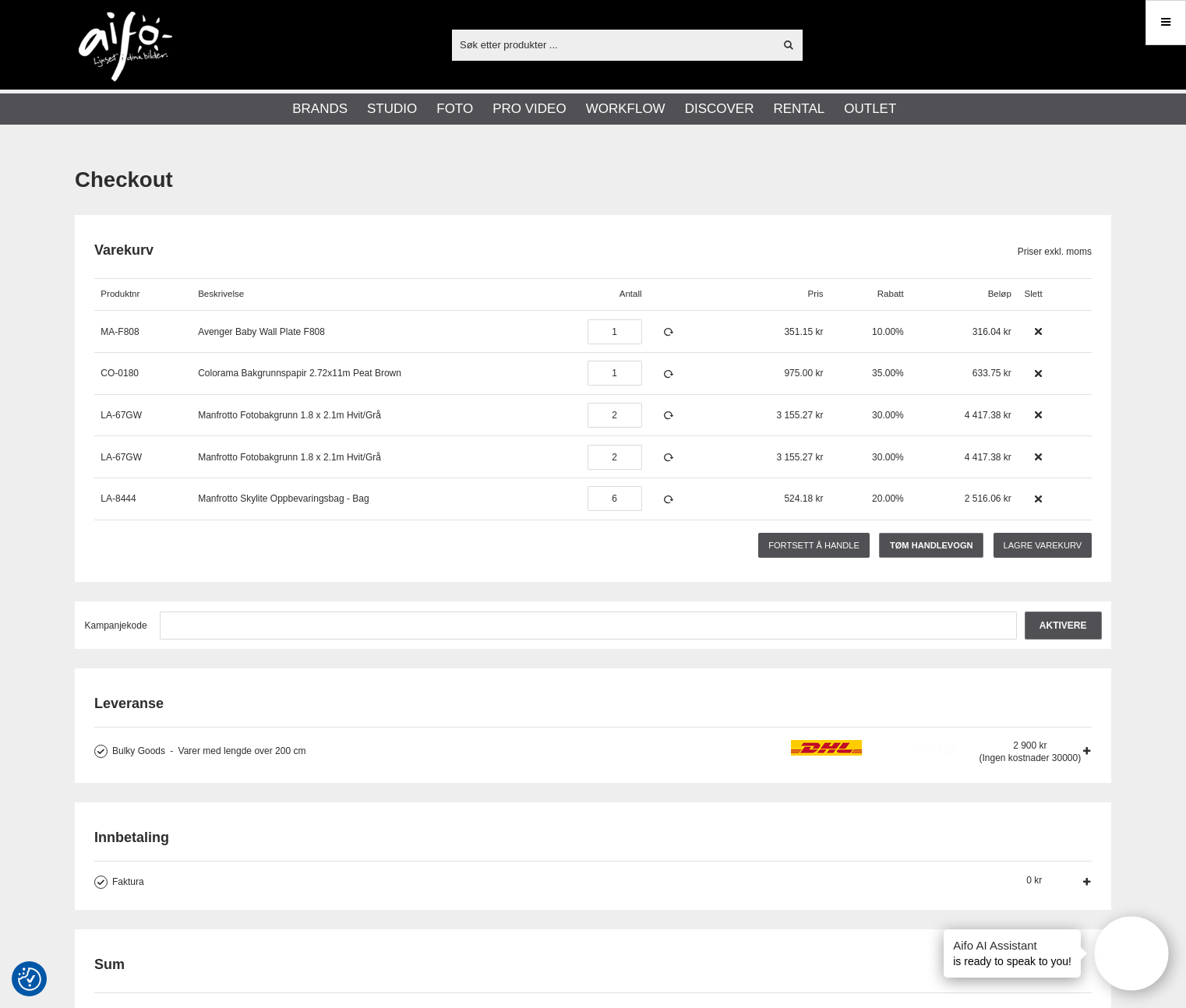
click at [1043, 414] on icon at bounding box center [1038, 416] width 11 height 11
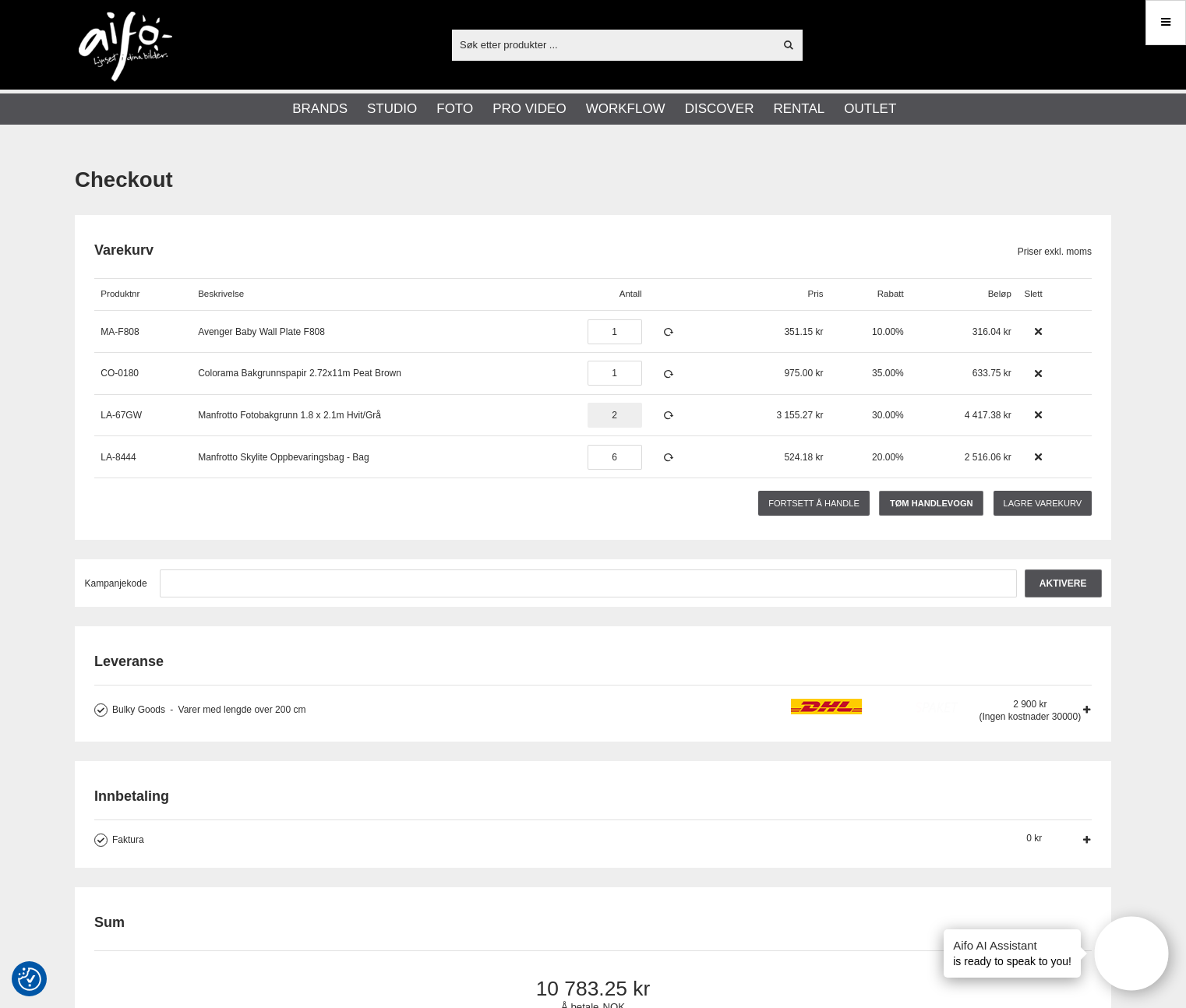
click at [612, 415] on input "2" at bounding box center [615, 415] width 54 height 25
type input "3"
click at [545, 496] on div "Fortsett å handle Tøm handlevogn Lagre varekurv Vil du tømme handlekurven? Avbr…" at bounding box center [593, 504] width 997 height 35
click at [665, 414] on icon at bounding box center [669, 416] width 13 height 11
click at [1035, 371] on icon at bounding box center [1038, 374] width 11 height 11
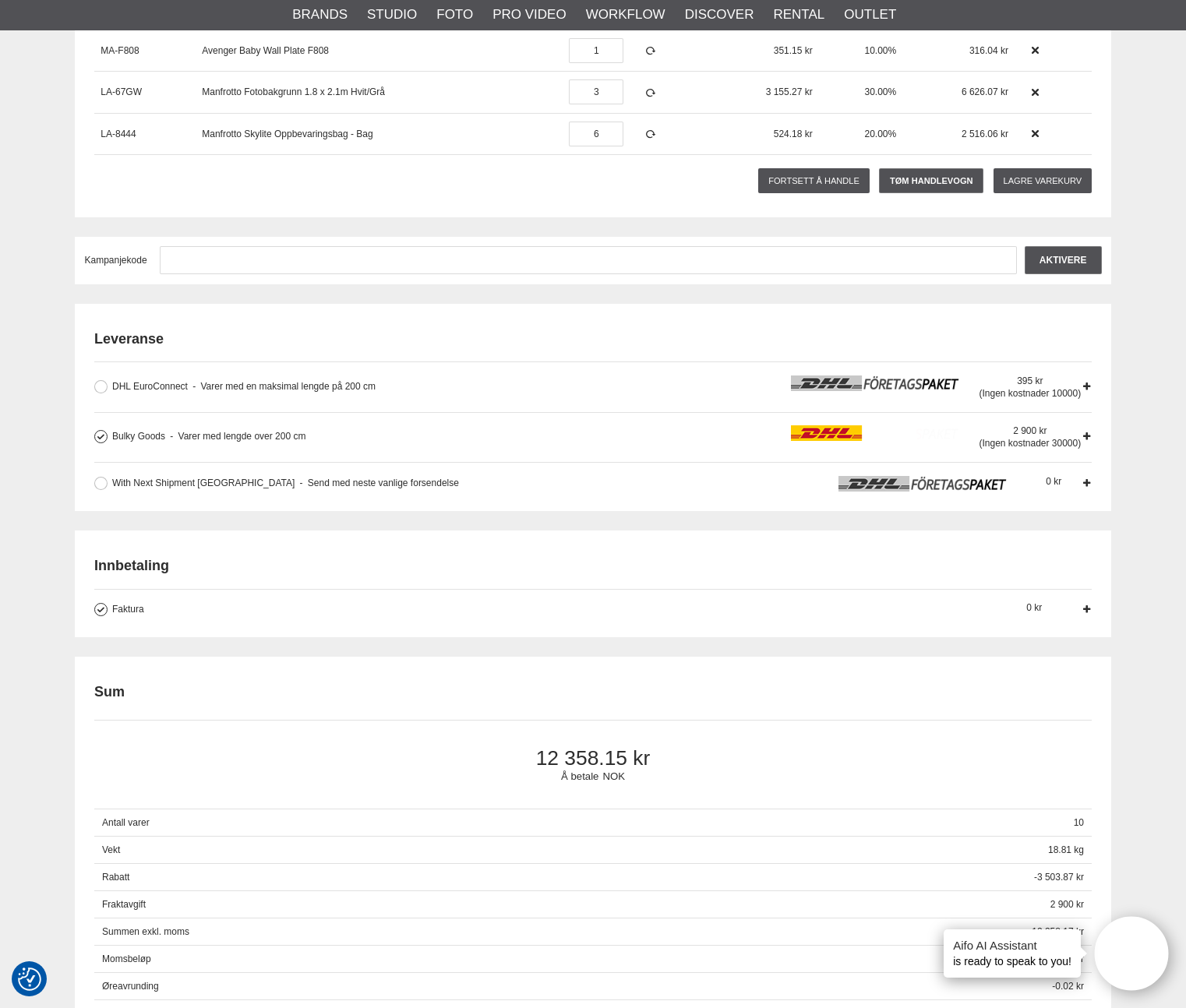
scroll to position [272, 0]
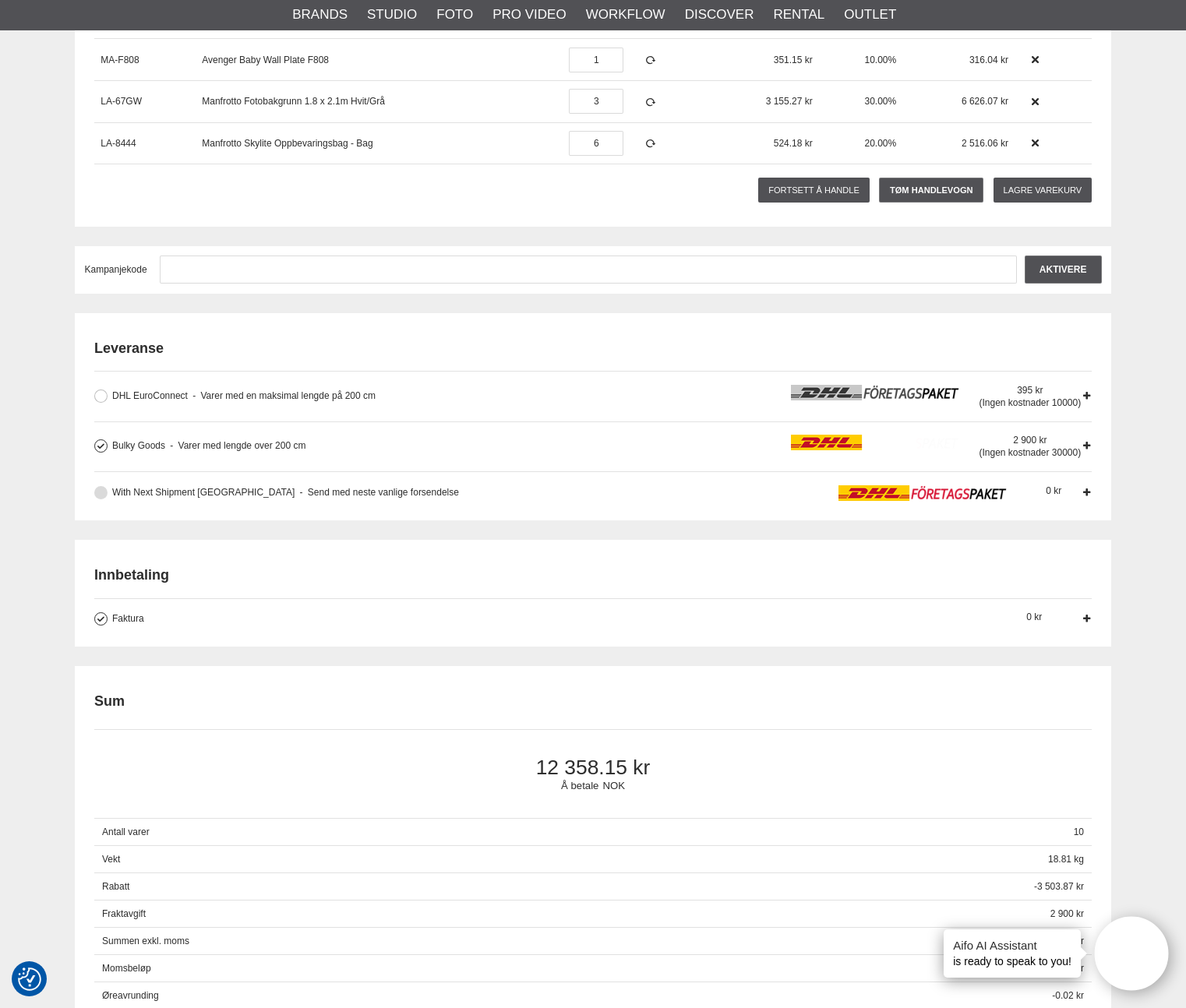
click at [218, 491] on span "With Next Shipment Norway" at bounding box center [203, 492] width 182 height 11
click at [0, 0] on input "With Next Shipment Norway Send med neste vanlige forsendelse Send with the next…" at bounding box center [0, 0] width 0 height 0
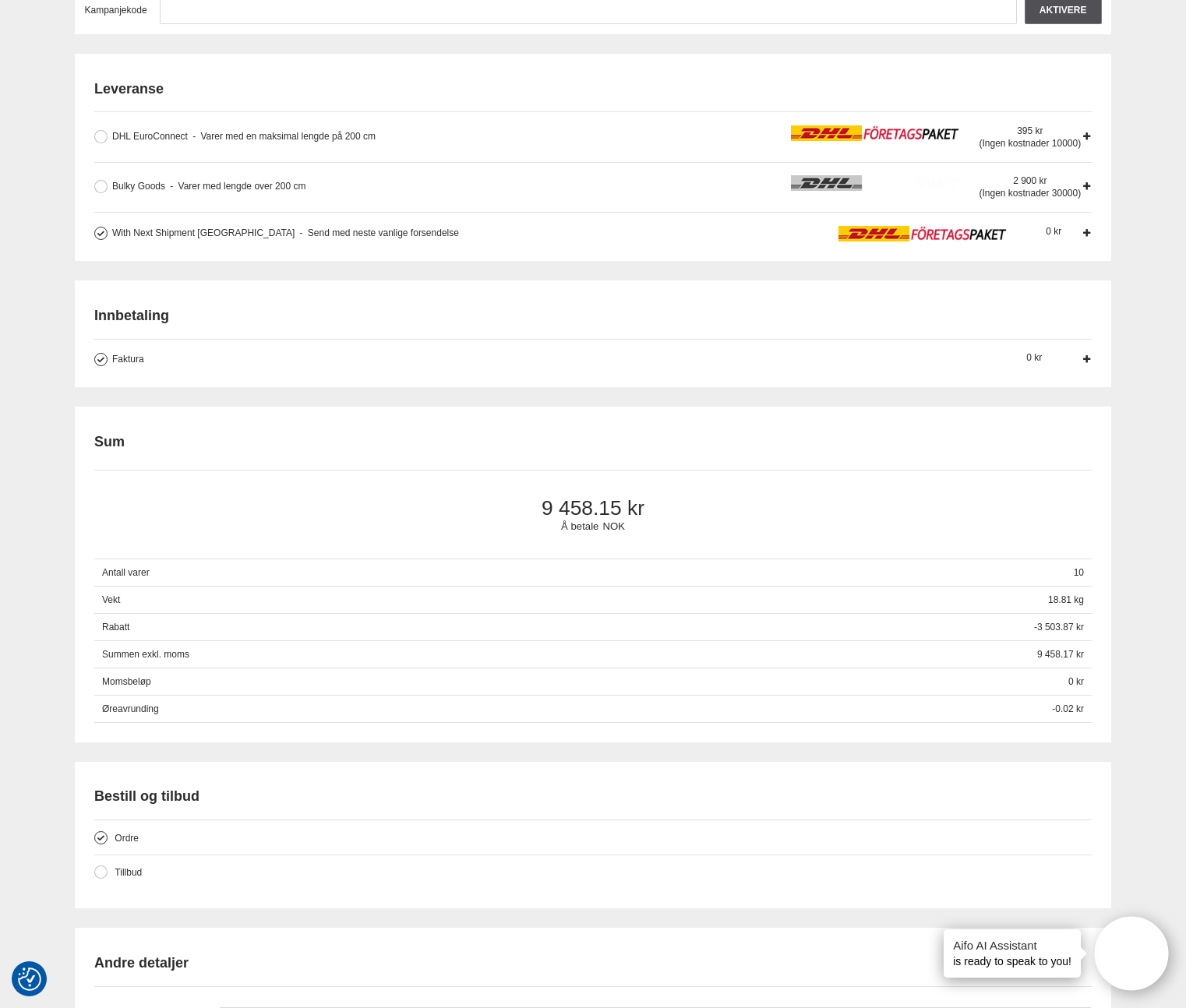
scroll to position [0, 0]
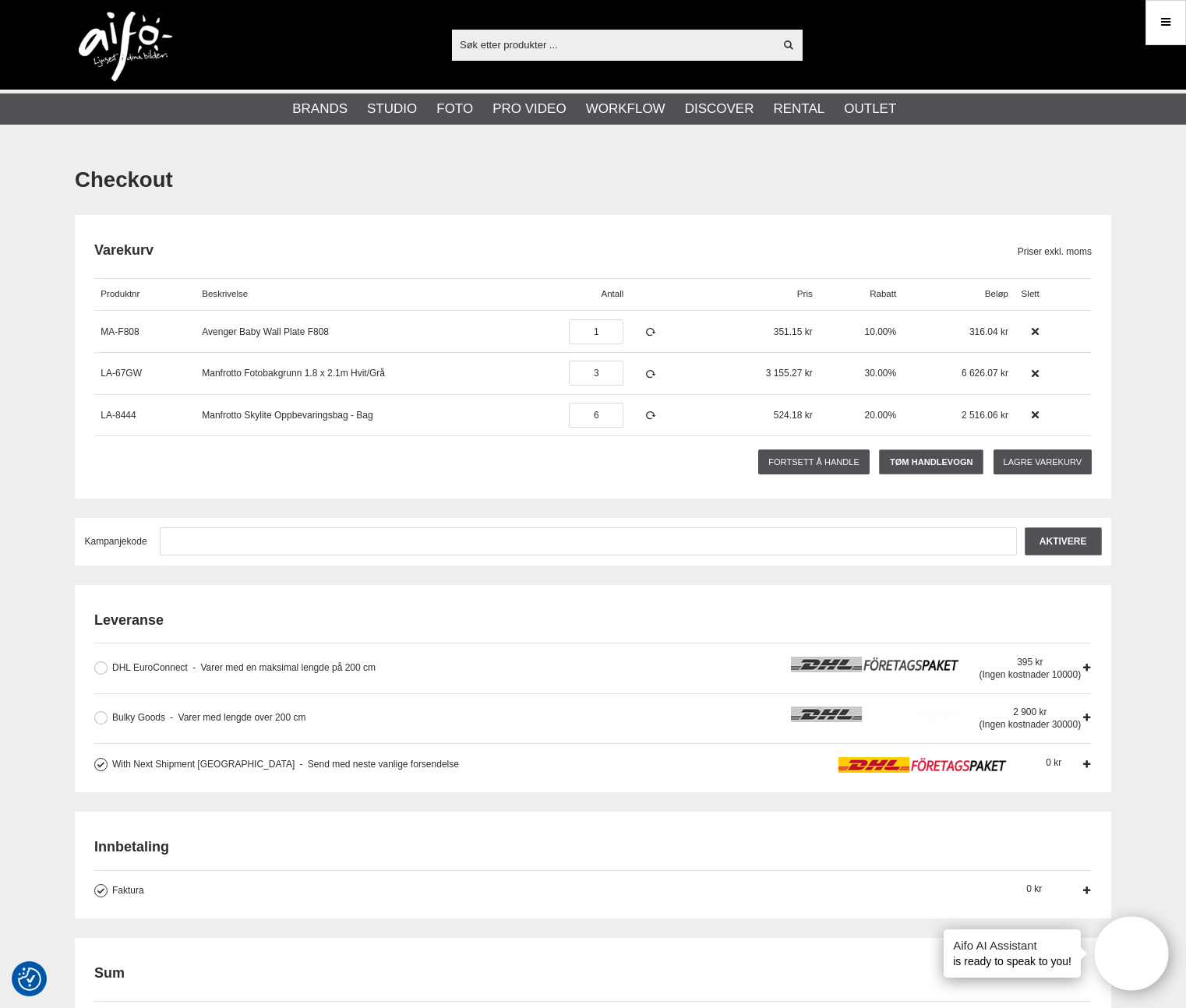
click at [495, 69] on div "Vis alt Products Kategorier ut av products Ditt søk etter ga ingen treff. Prøv …" at bounding box center [593, 45] width 1060 height 90
click at [494, 60] on div "Vis alt Products Kategorier ut av products Ditt søk etter ga ingen treff. Prøv …" at bounding box center [593, 45] width 1060 height 90
click at [495, 49] on input "text" at bounding box center [613, 44] width 322 height 23
paste input "BR-3426000"
type input "BR-3426000"
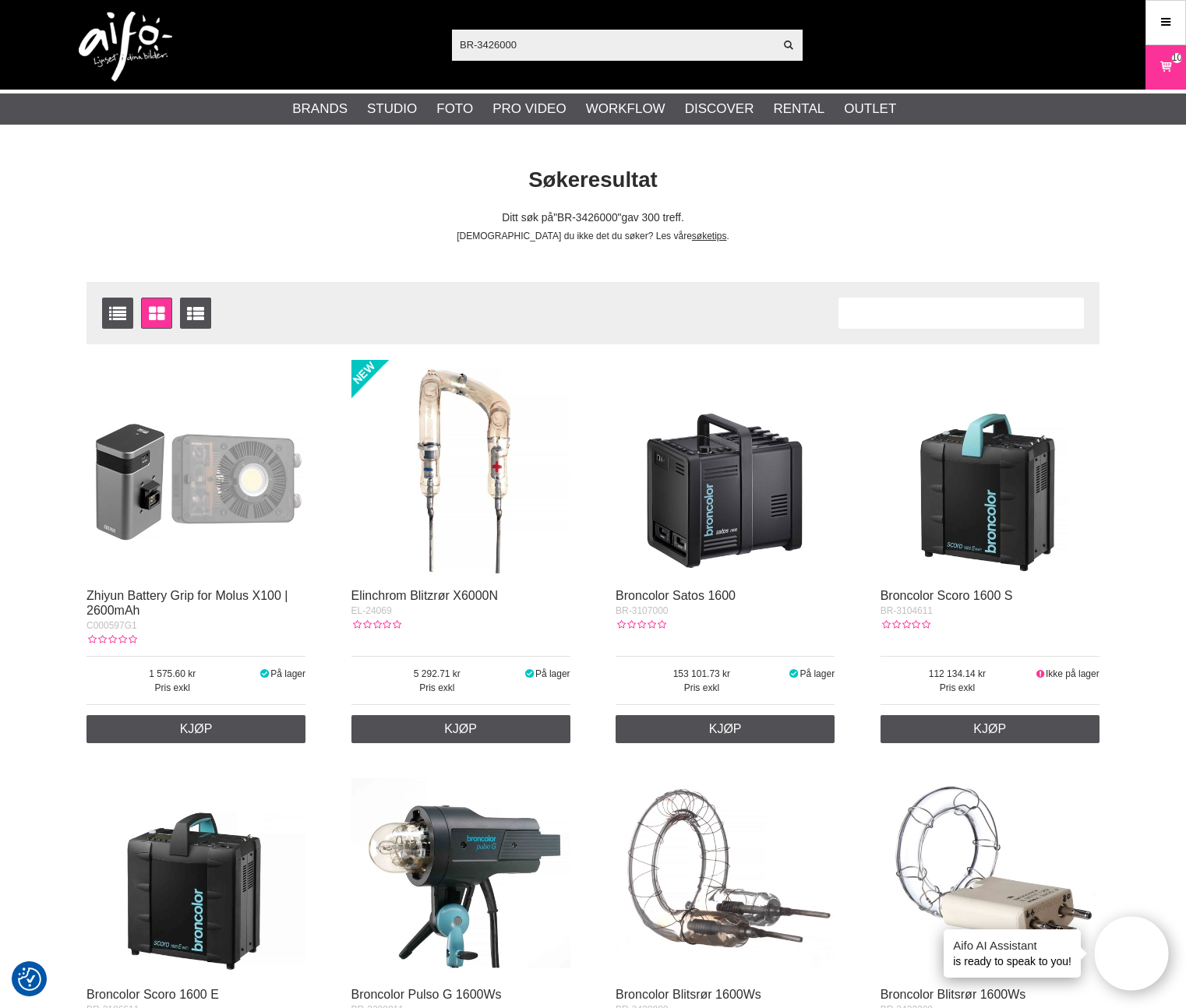
click at [522, 40] on input "BR-3426000" at bounding box center [613, 44] width 322 height 23
paste input "roncolor Innstillingslys 64514 300w120v"
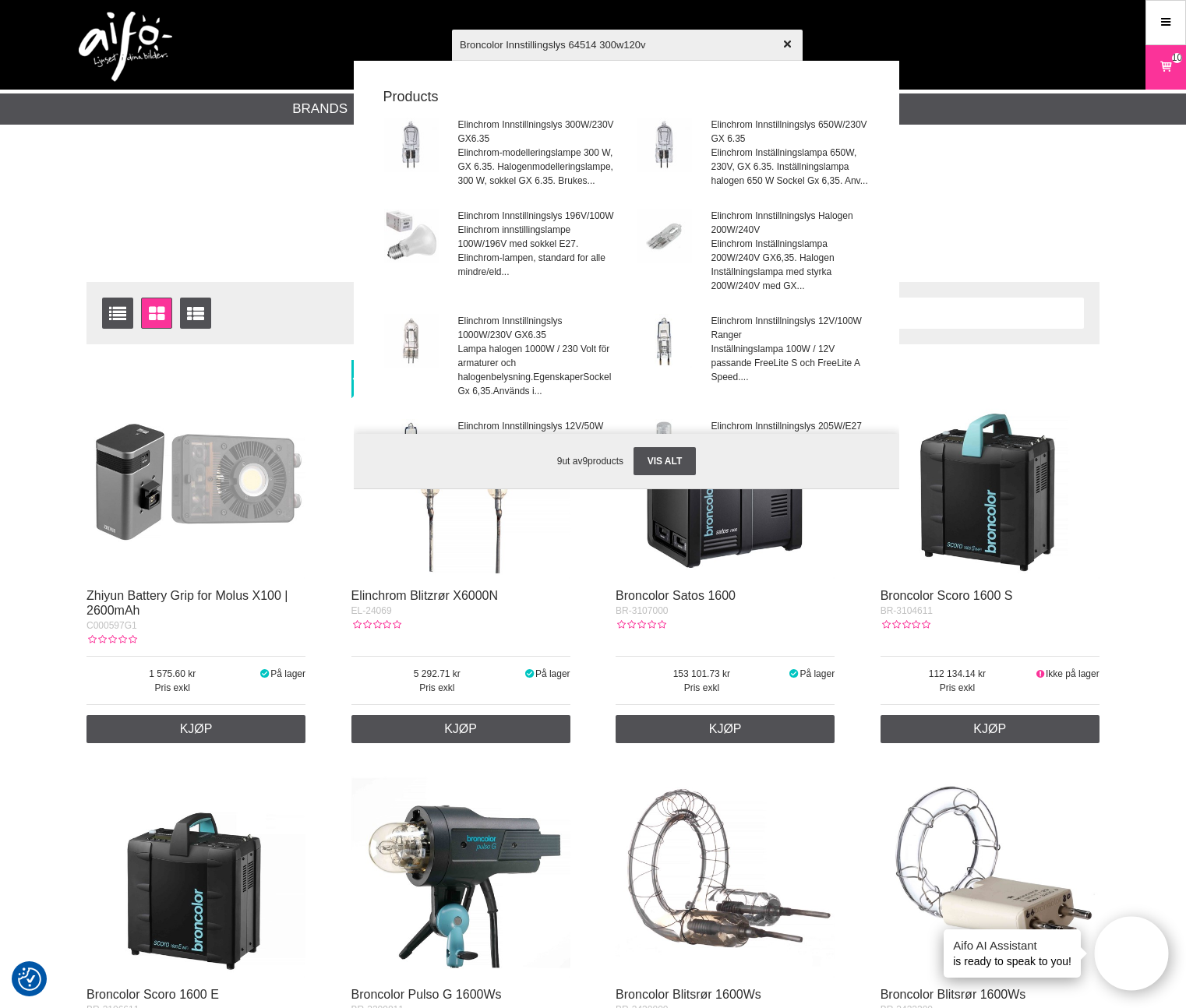
type input "Broncolor Innstillingslys 64514"
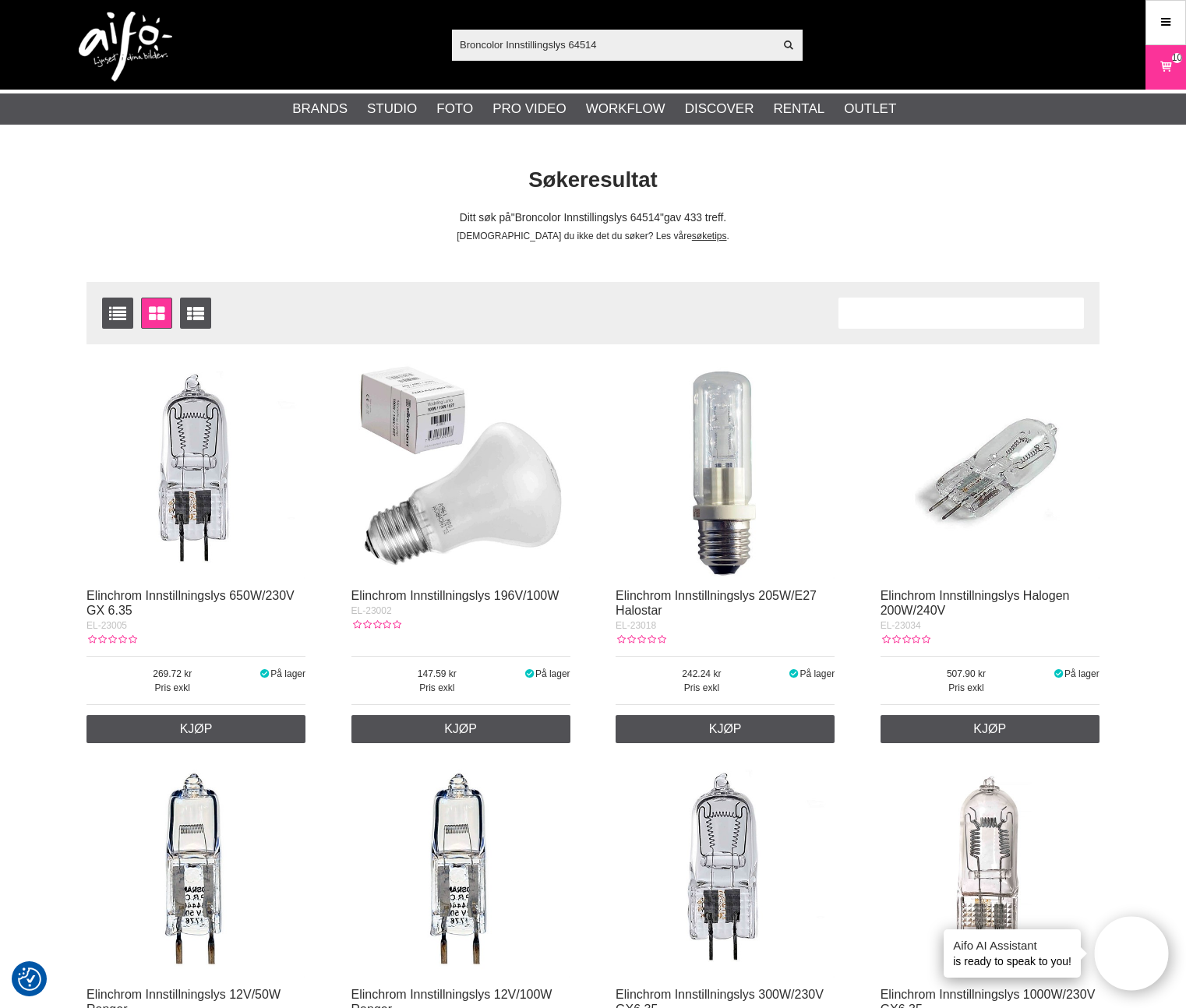
click at [541, 28] on div "Broncolor Innstillingslys 64514 Vis alt Products Kategorier ut av products Ditt…" at bounding box center [593, 45] width 1060 height 90
click at [541, 38] on input "Broncolor Innstillingslys 64514" at bounding box center [613, 44] width 322 height 23
paste input "R-3426000"
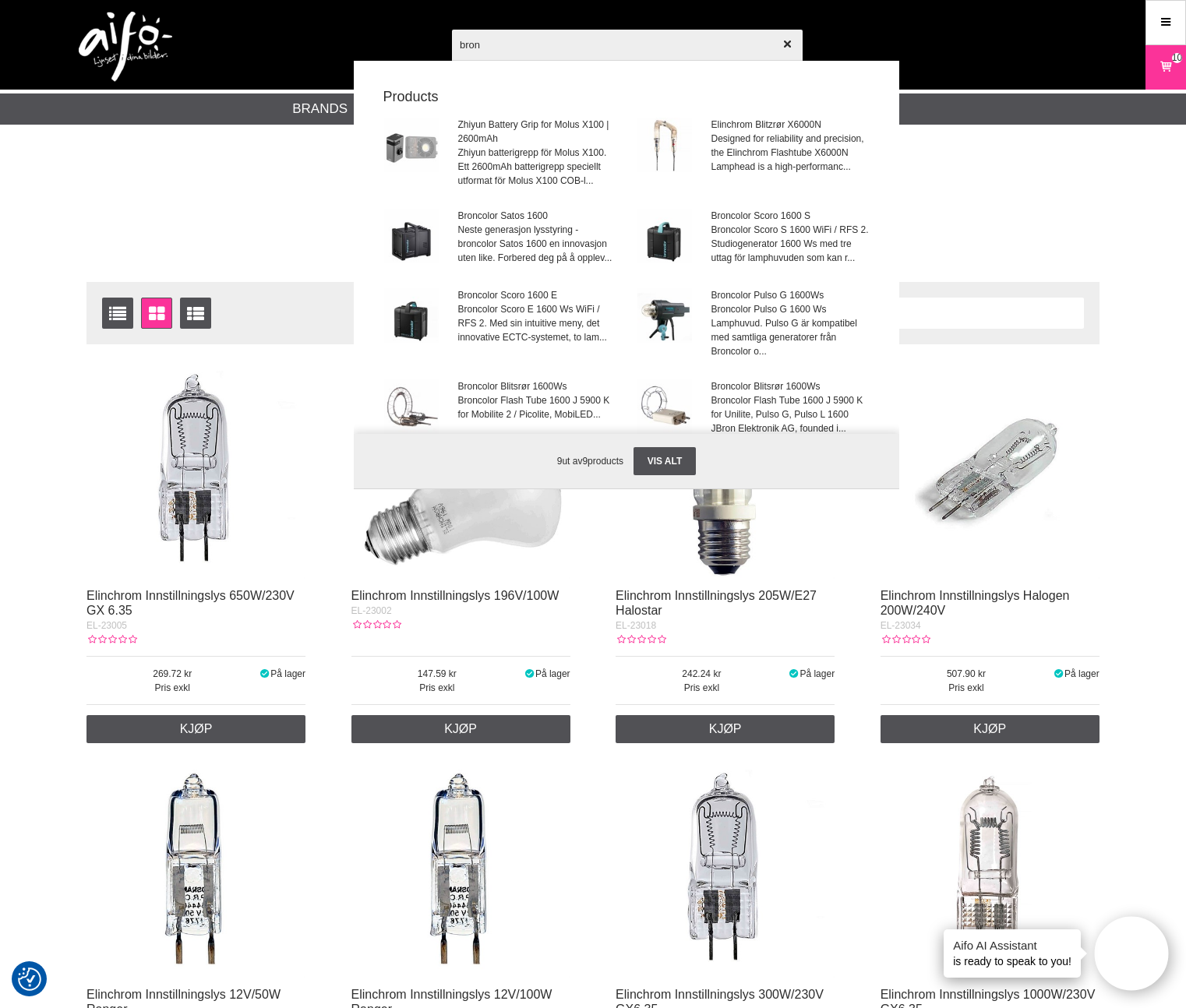
paste input "BR-3426000"
click at [541, 52] on input "BR-3426000" at bounding box center [627, 44] width 350 height 54
paste input "roncolor Innstillingslys 64514 300w120v"
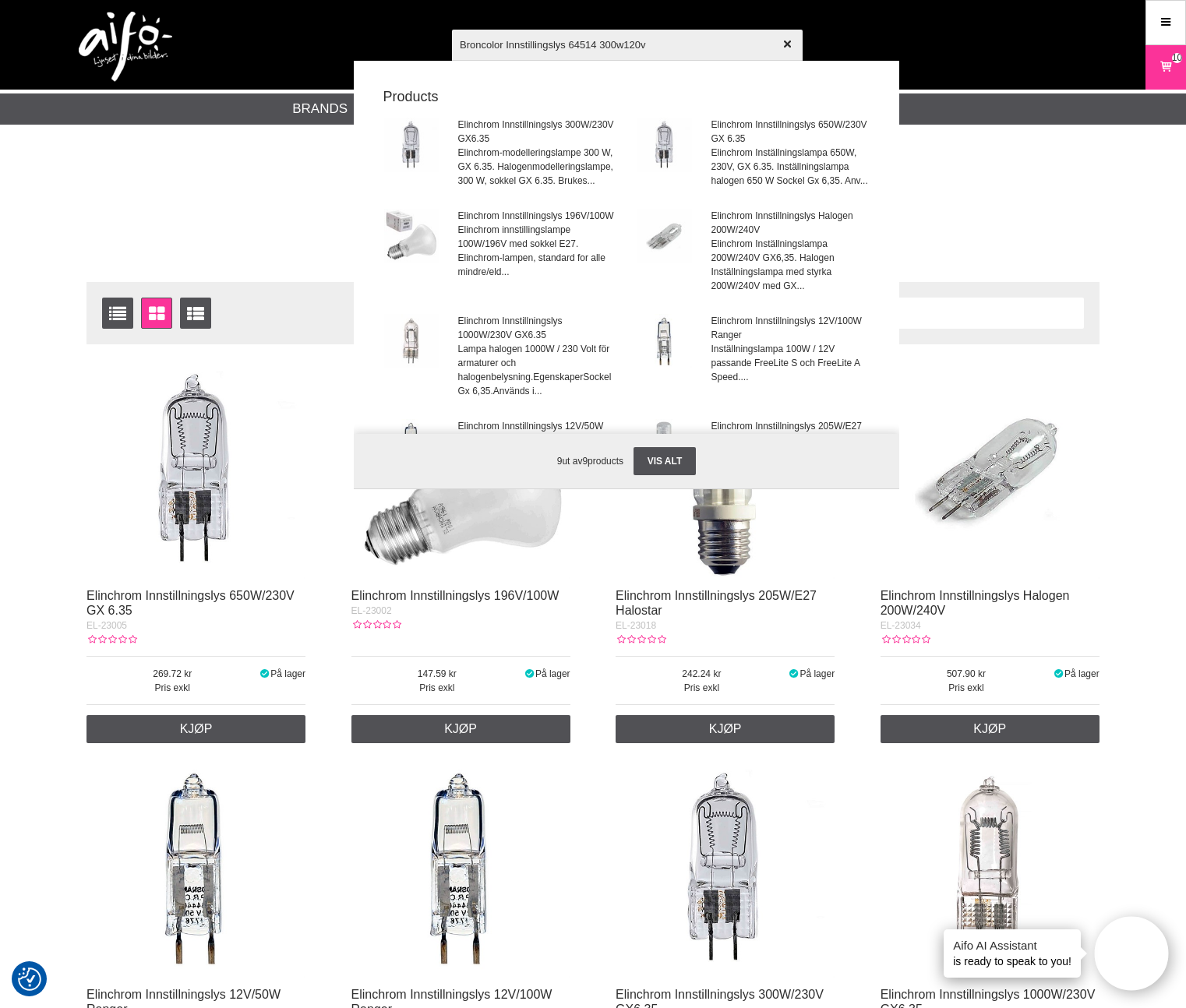
type input "Broncolor Innstillingslys"
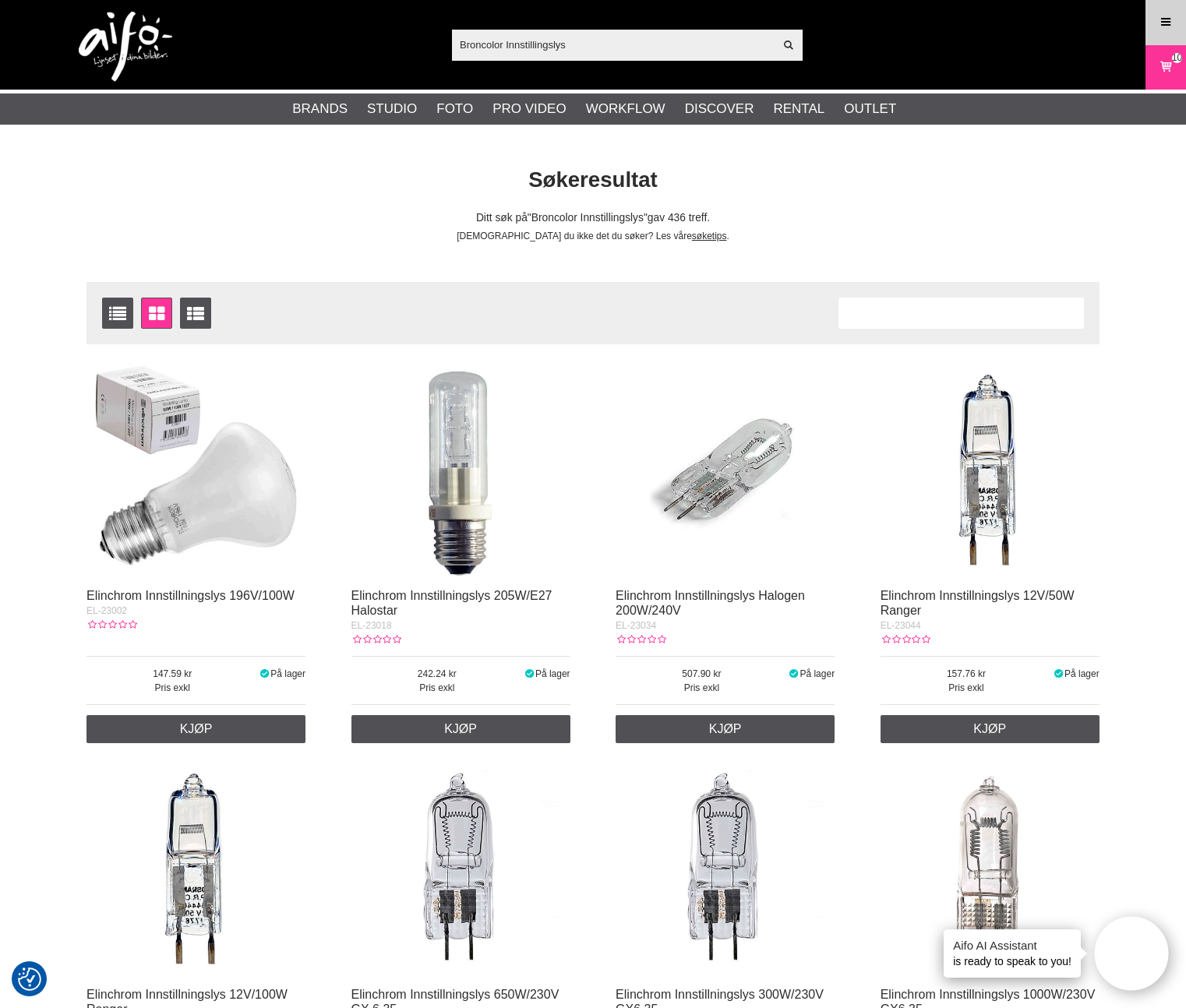
click at [1166, 43] on div "Menu" at bounding box center [1165, 22] width 40 height 45
click at [1165, 55] on link "Varekurv 10" at bounding box center [1165, 67] width 39 height 36
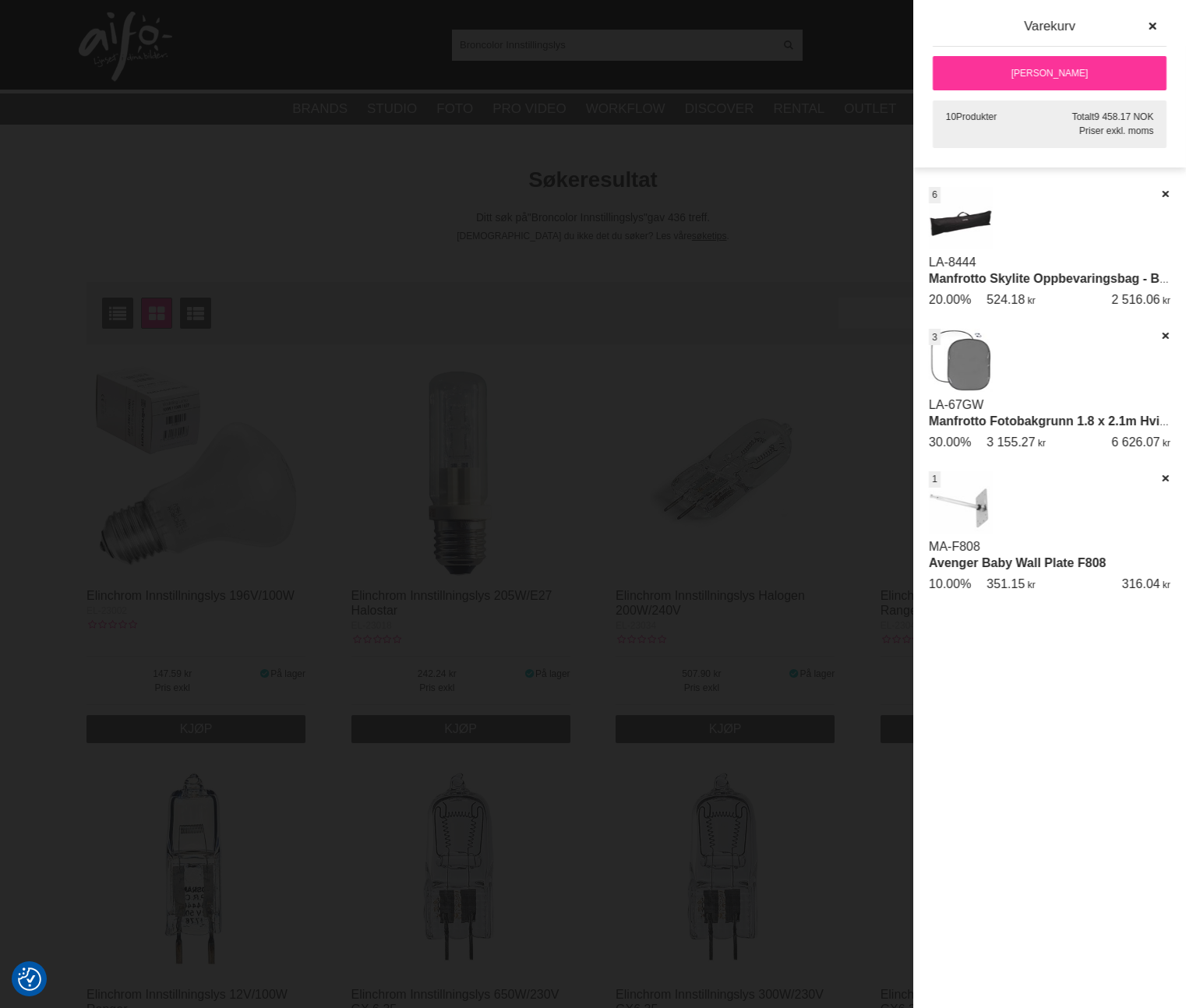
click at [1071, 78] on link "[PERSON_NAME]" at bounding box center [1050, 73] width 234 height 35
